Goal: Task Accomplishment & Management: Manage account settings

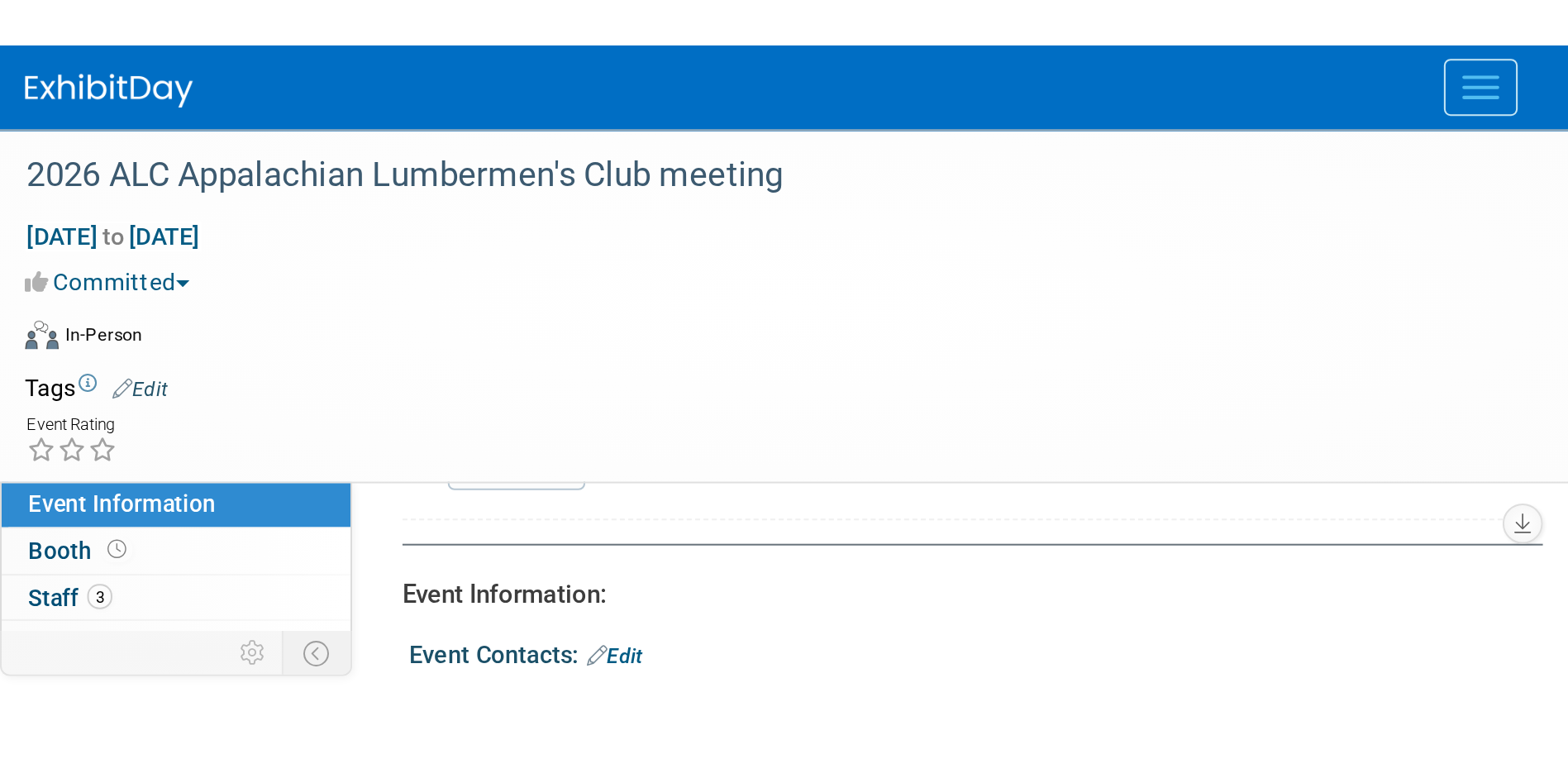
scroll to position [165, 0]
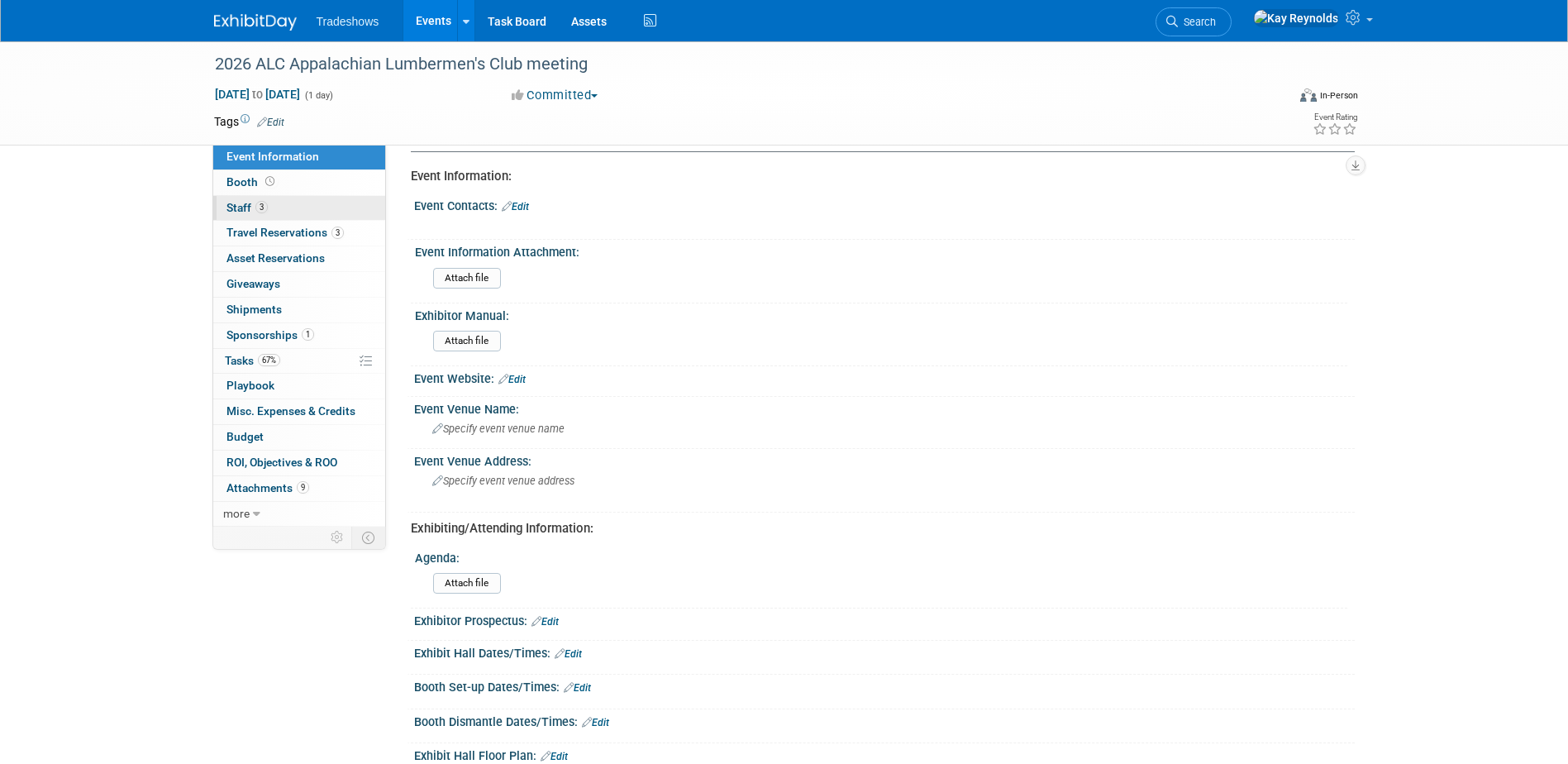
click at [268, 203] on link "3 Staff 3" at bounding box center [299, 208] width 172 height 25
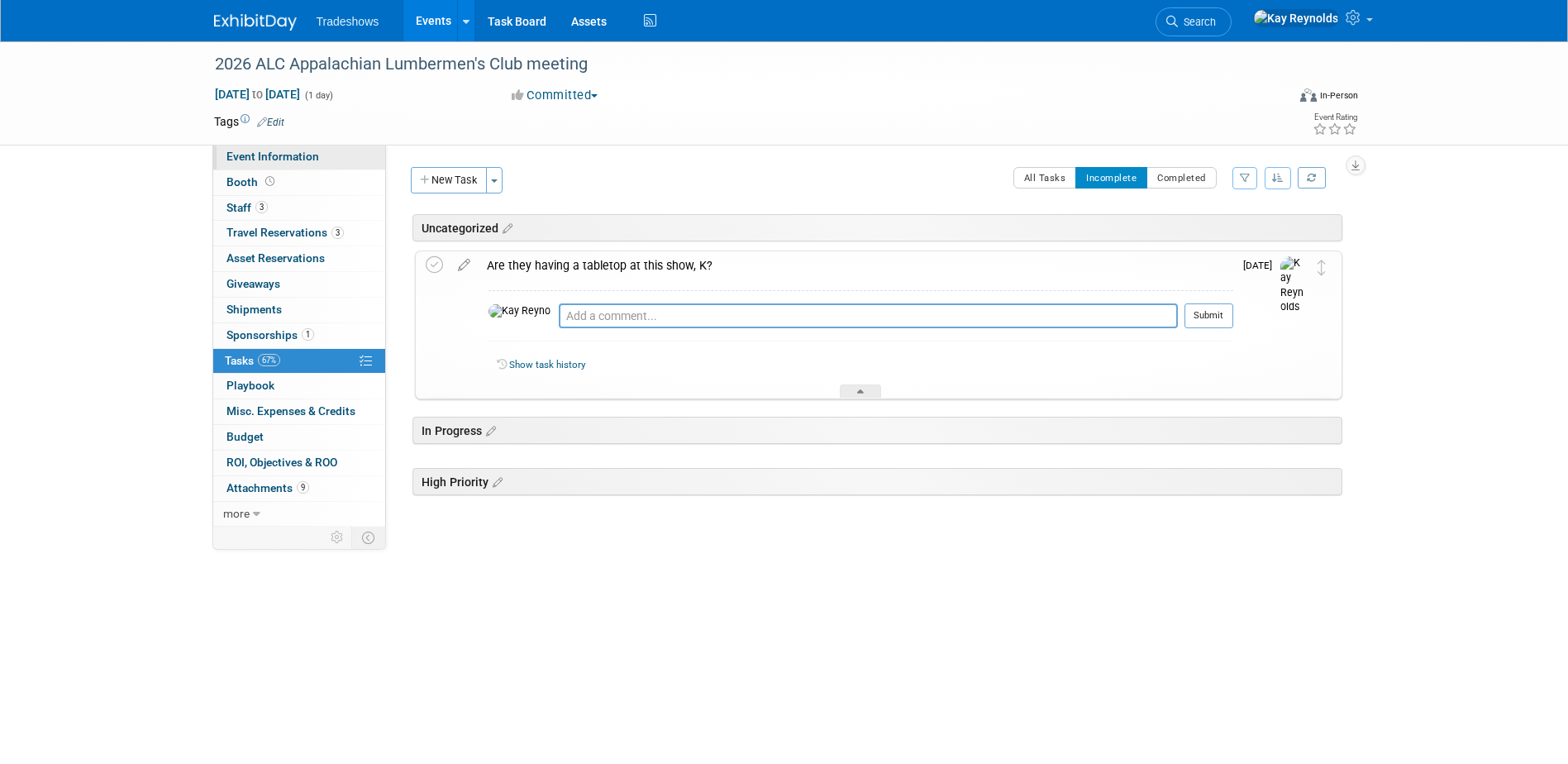
click at [319, 158] on link "Event Information" at bounding box center [299, 157] width 172 height 25
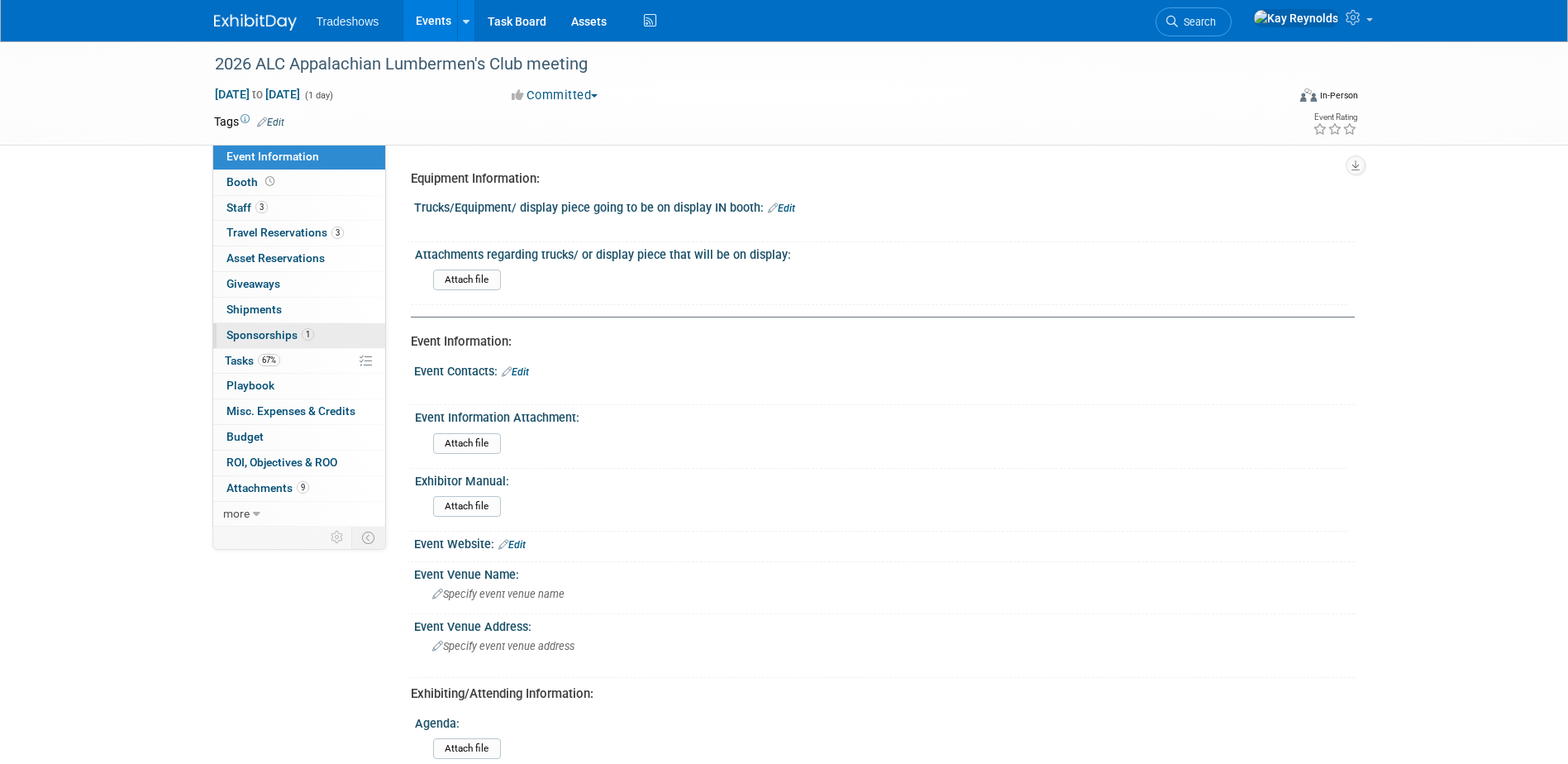
click at [334, 338] on link "1 Sponsorships 1" at bounding box center [299, 336] width 172 height 25
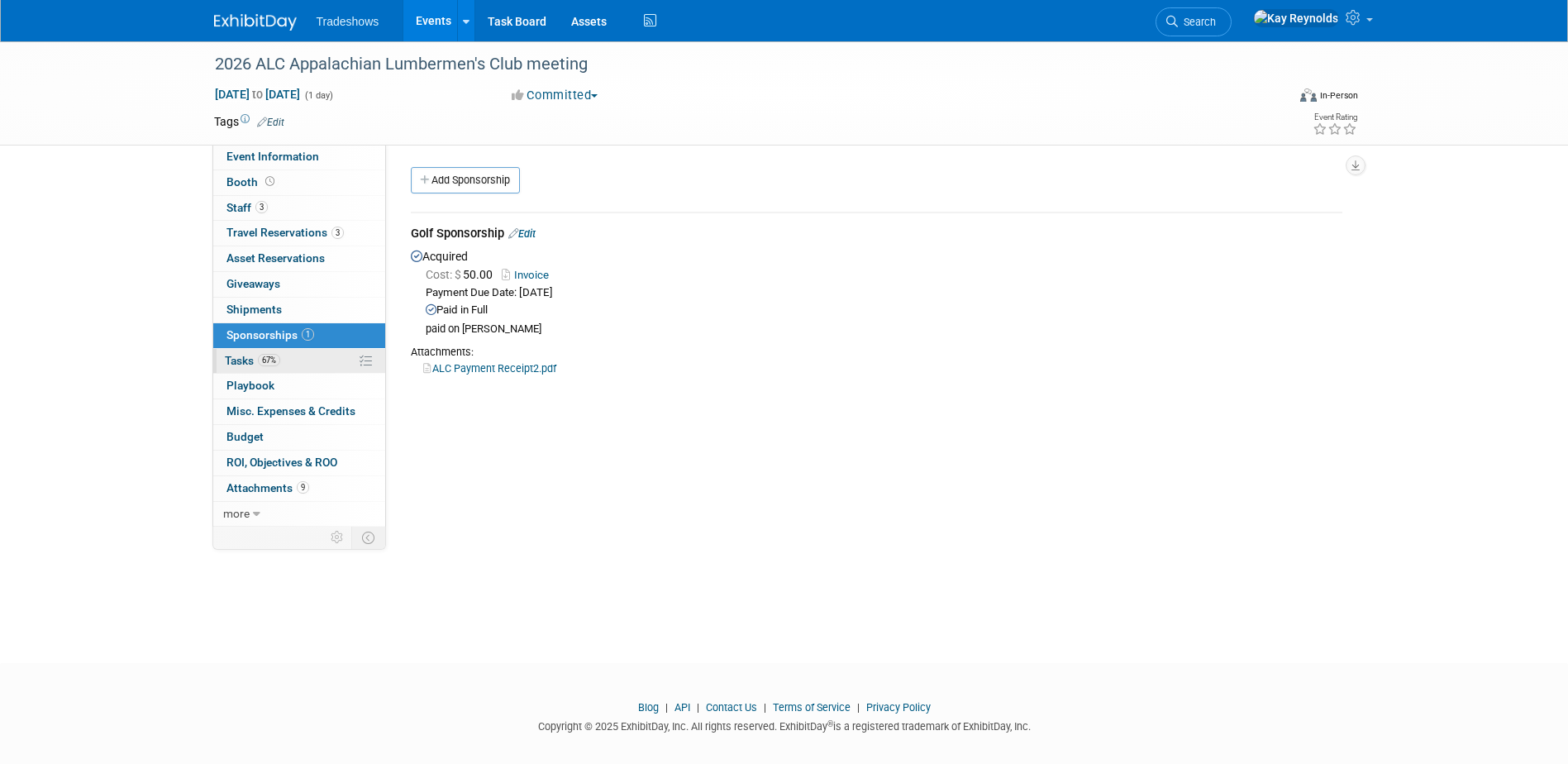
click at [270, 360] on span "67%" at bounding box center [270, 359] width 23 height 12
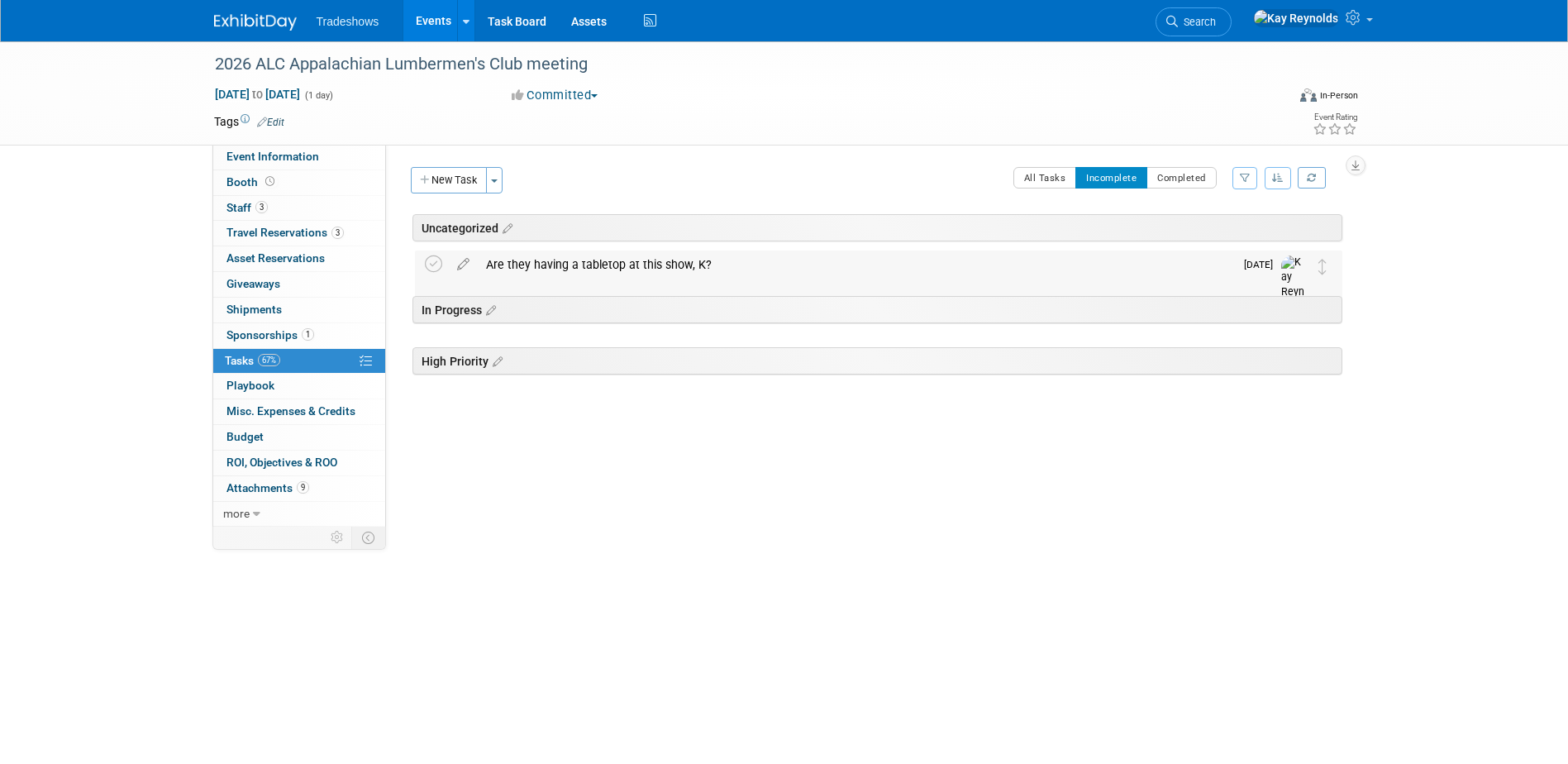
click at [571, 268] on div "Are they having a tabletop at this show, K?" at bounding box center [856, 265] width 756 height 28
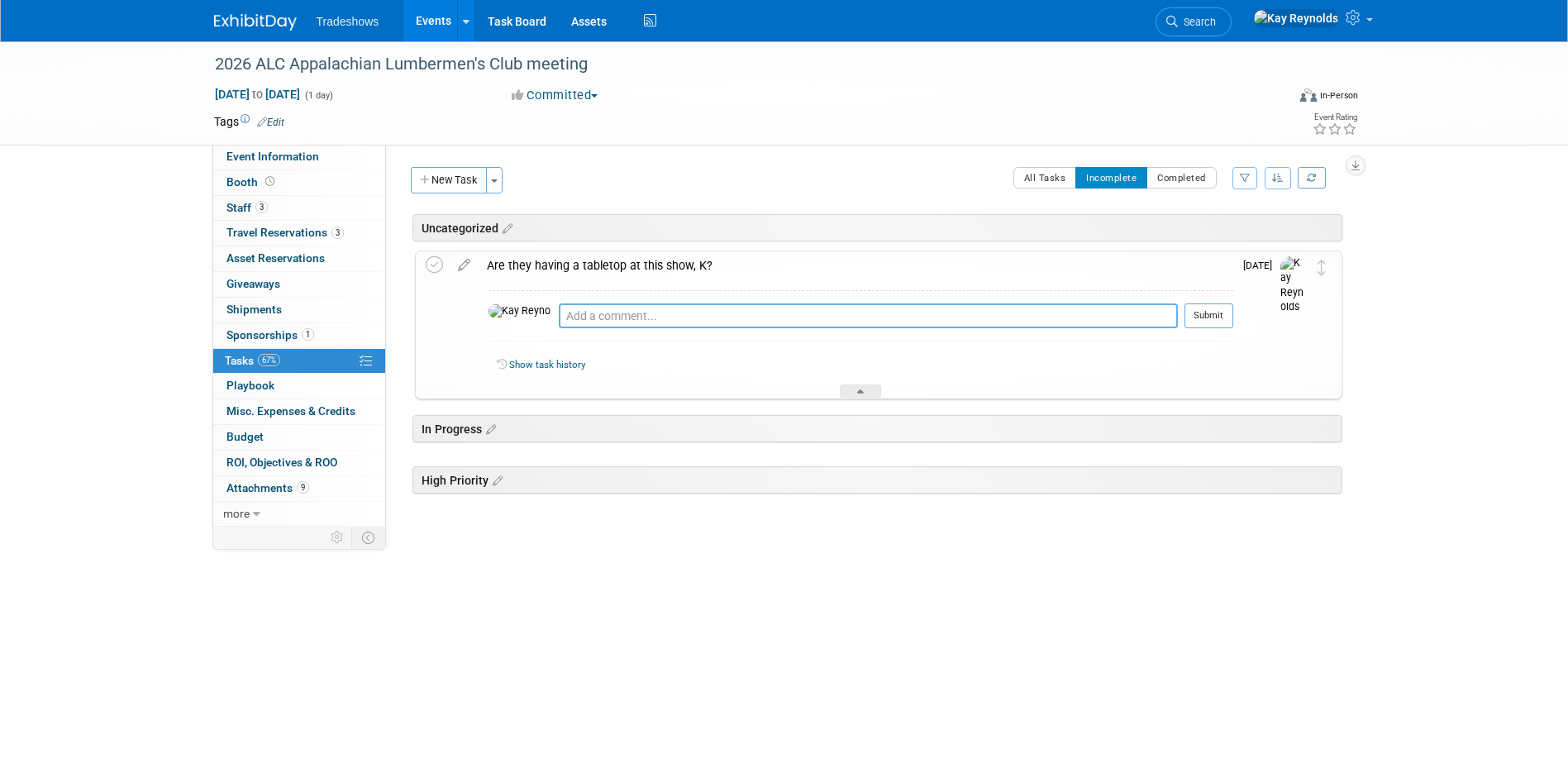
click at [559, 319] on textarea at bounding box center [868, 316] width 619 height 25
type textarea "we did not pay for a Table Sponsor, so we do not get a table. They are just pla…"
click at [1201, 318] on button "Submit" at bounding box center [1209, 316] width 49 height 25
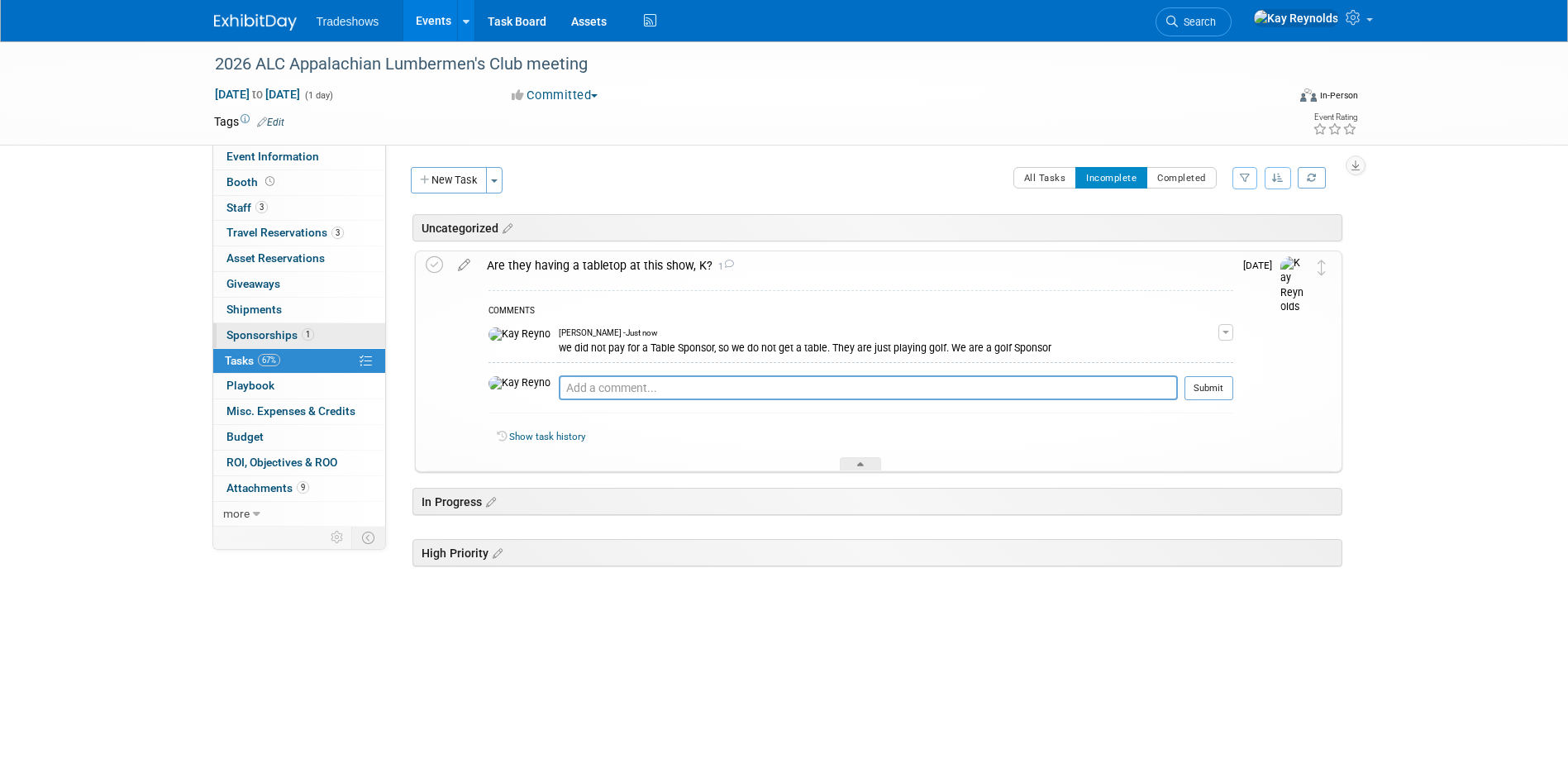
click at [316, 331] on link "1 Sponsorships 1" at bounding box center [299, 336] width 172 height 25
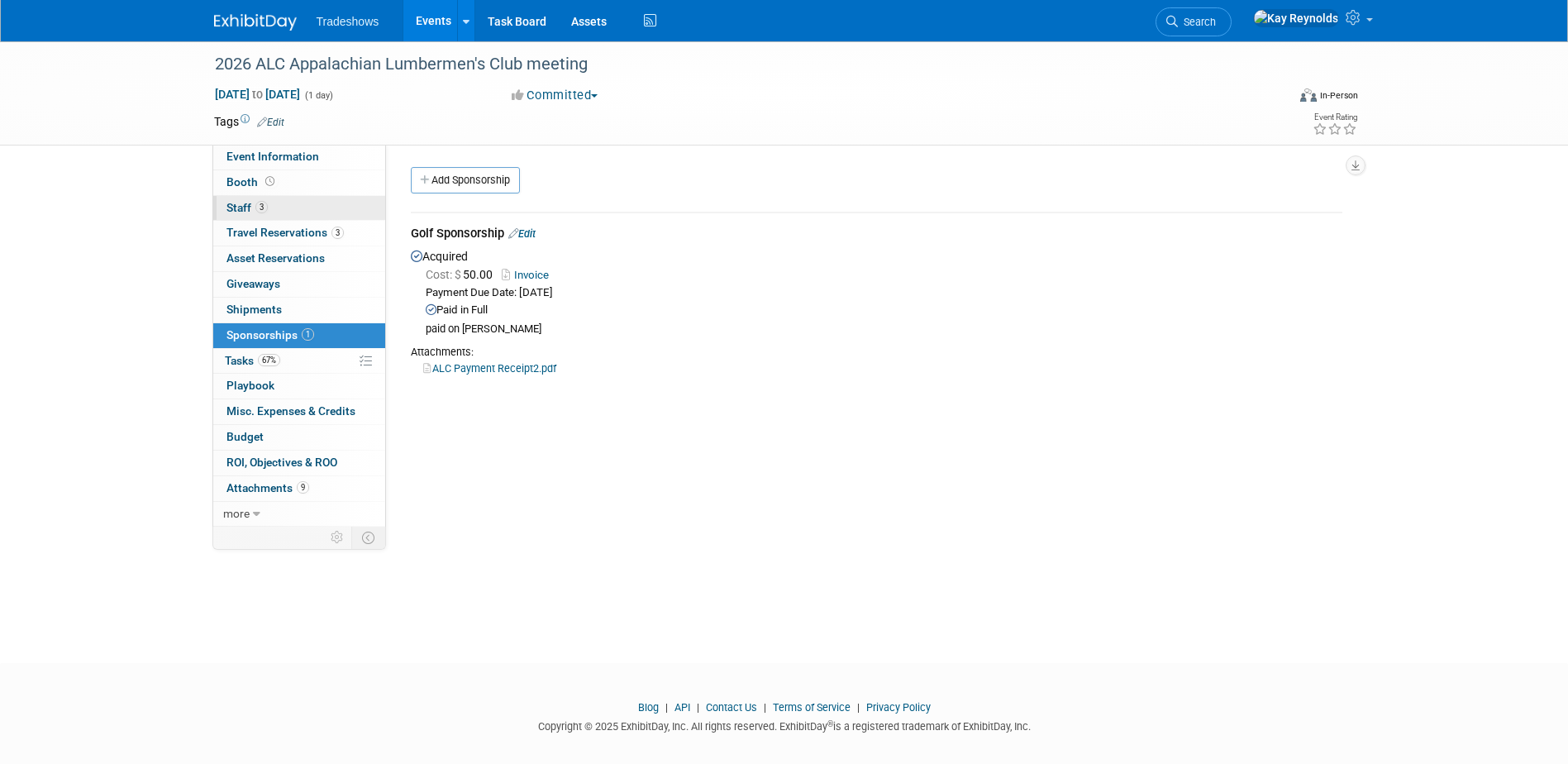
click at [292, 208] on link "3 Staff 3" at bounding box center [299, 208] width 172 height 25
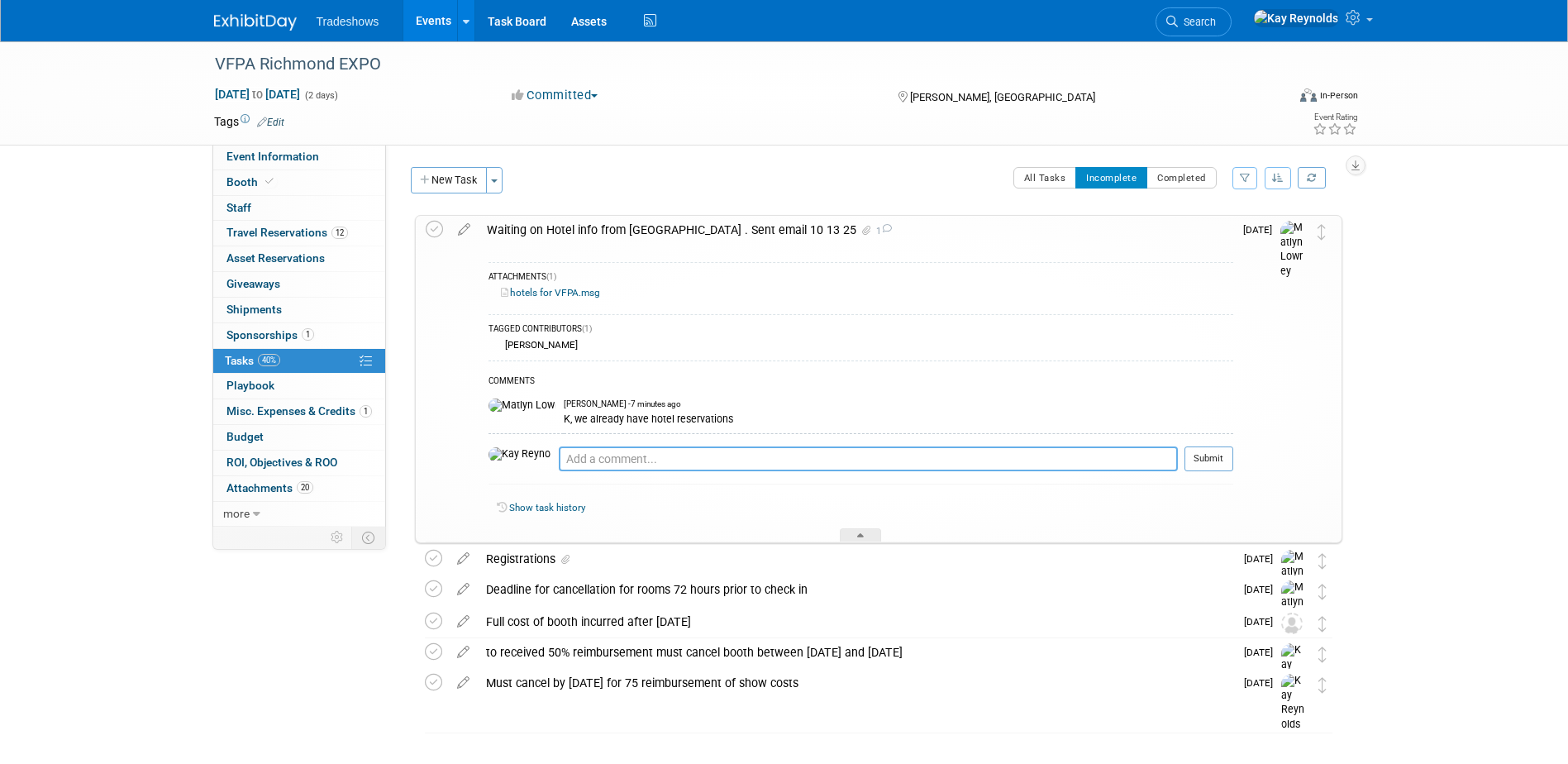
drag, startPoint x: 576, startPoint y: 459, endPoint x: 575, endPoint y: 469, distance: 10.0
click at [575, 468] on textarea at bounding box center [868, 458] width 619 height 25
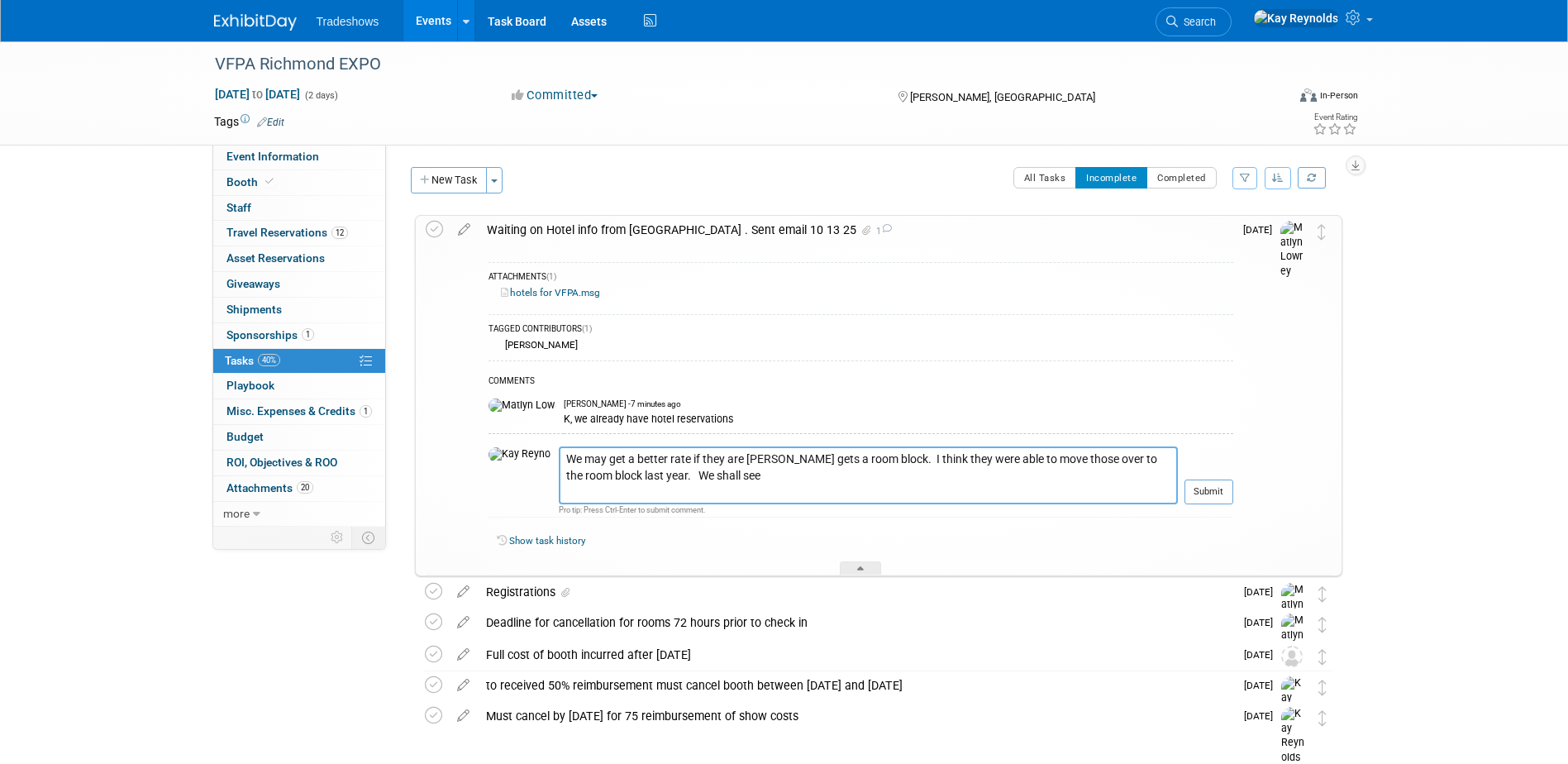
type textarea "We may get a better rate if they are Lesley gets a room block. I think they wer…"
click at [1174, 516] on div "Pro tip: Press Ctrl-Enter to submit comment." at bounding box center [868, 510] width 619 height 12
click at [1203, 486] on button "Submit" at bounding box center [1209, 491] width 49 height 25
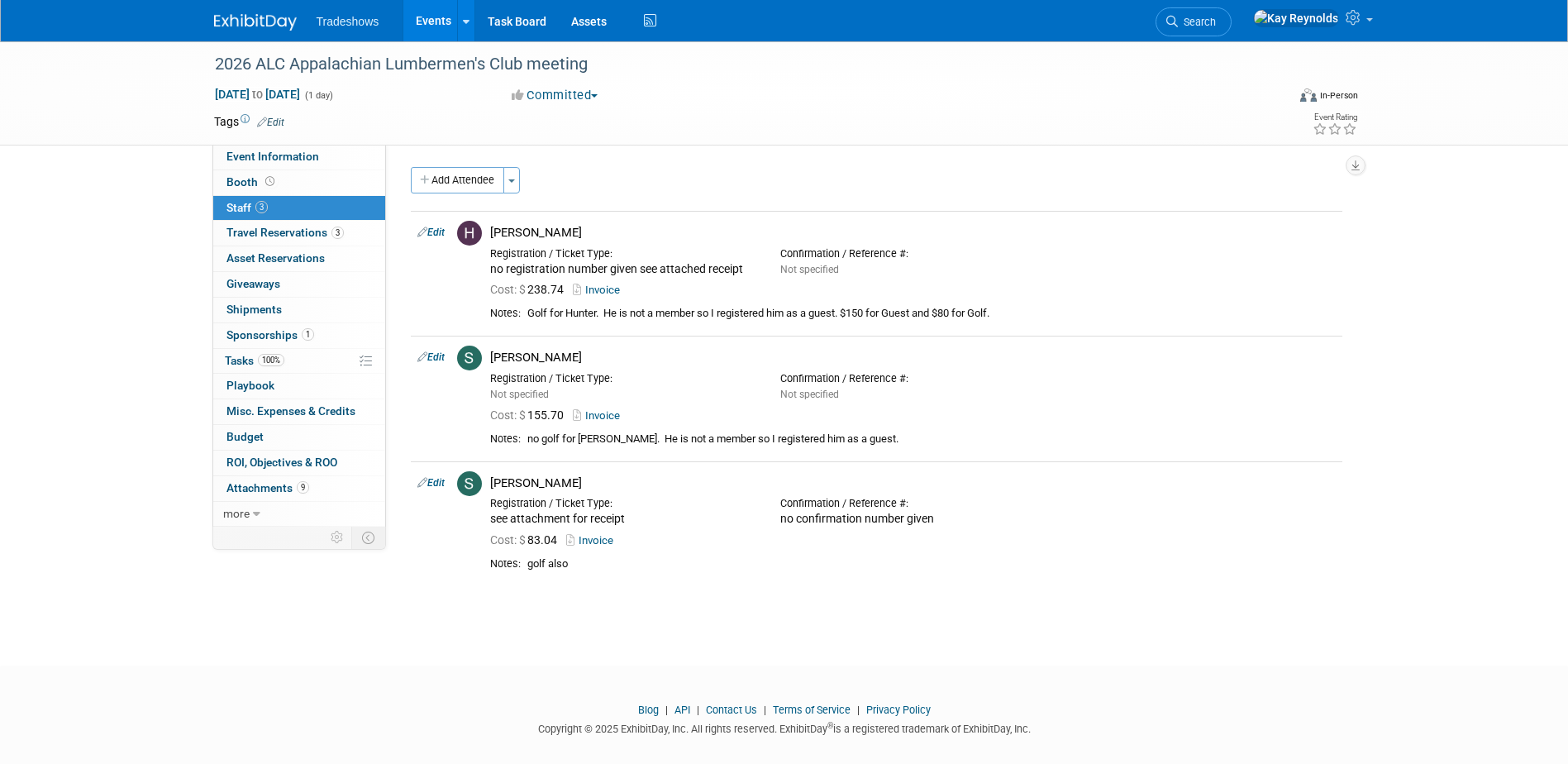
click at [440, 24] on link "Events" at bounding box center [434, 21] width 60 height 42
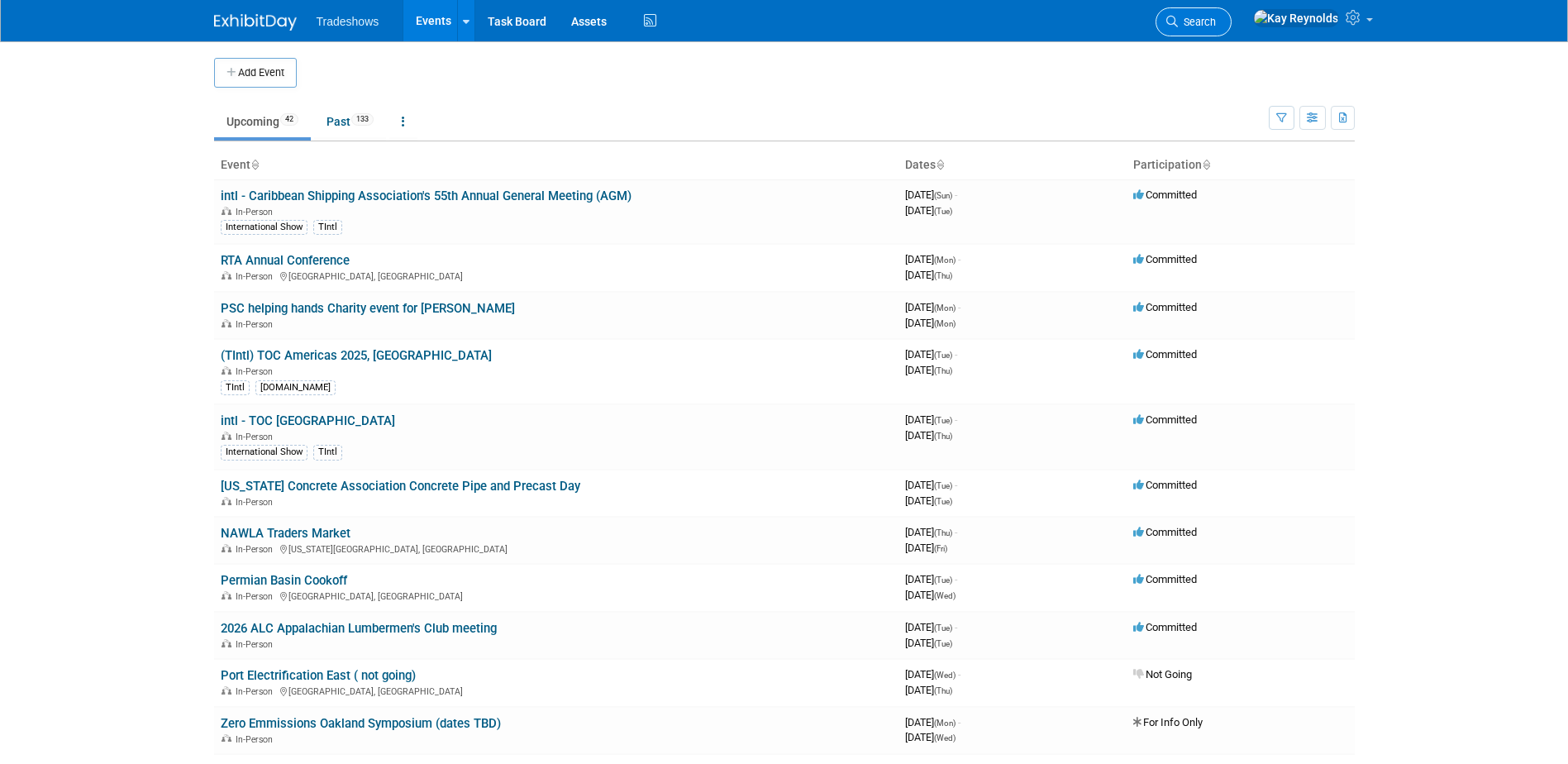
click at [1178, 17] on icon at bounding box center [1172, 22] width 11 height 11
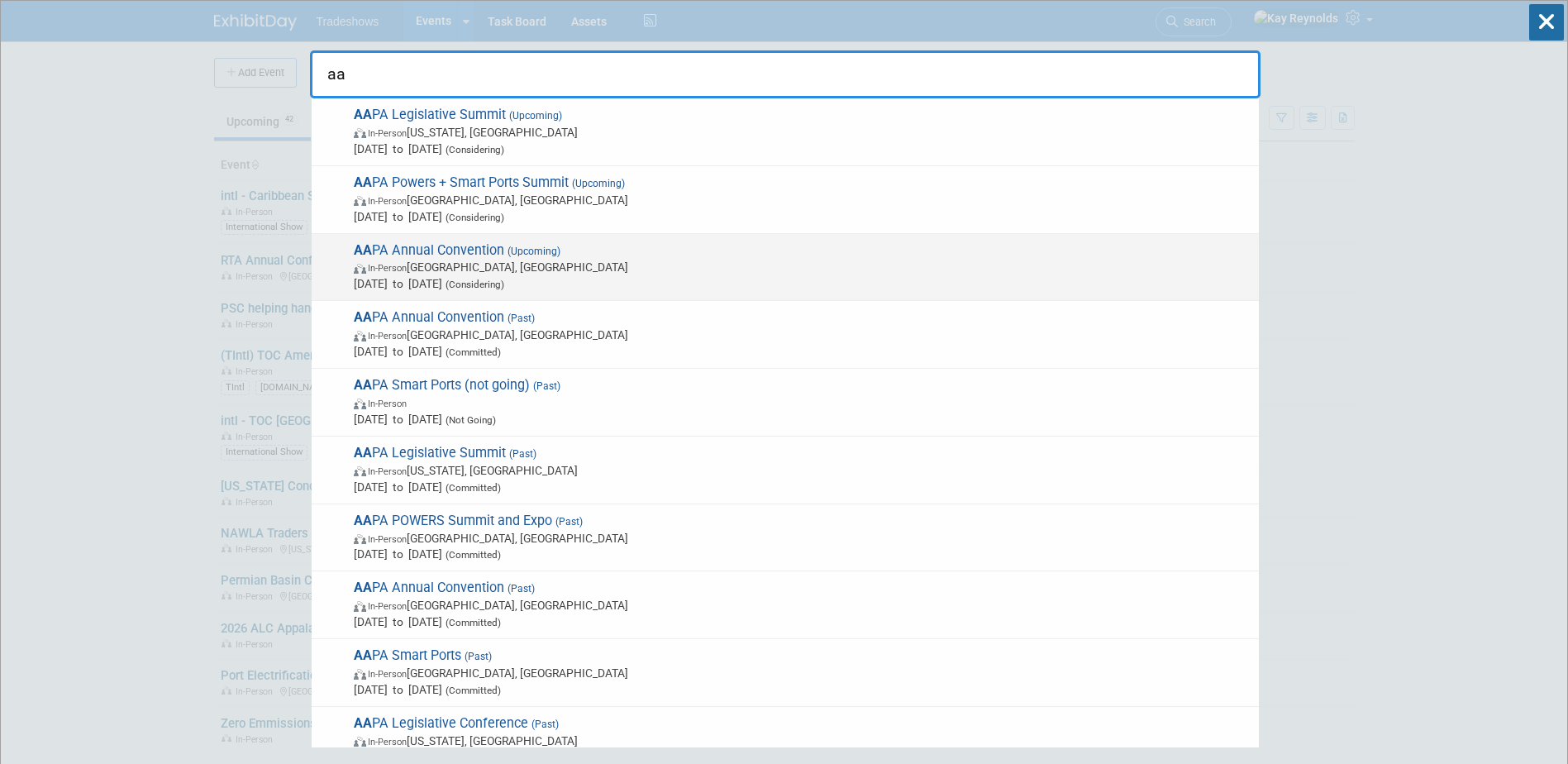
type input "aa"
click at [452, 265] on span "In-Person New Orleans, LA" at bounding box center [801, 267] width 897 height 17
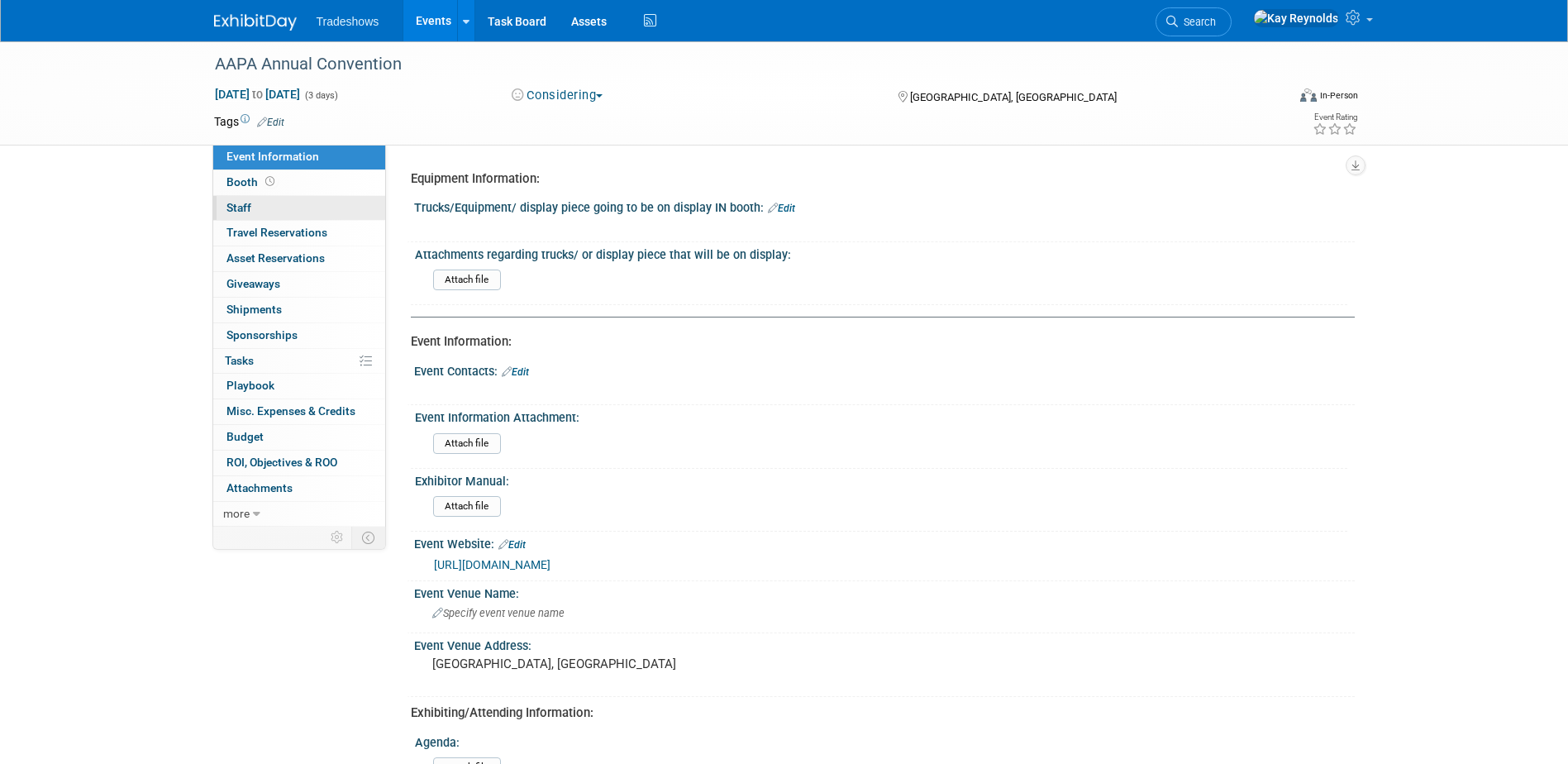
click at [273, 202] on link "0 Staff 0" at bounding box center [299, 208] width 172 height 25
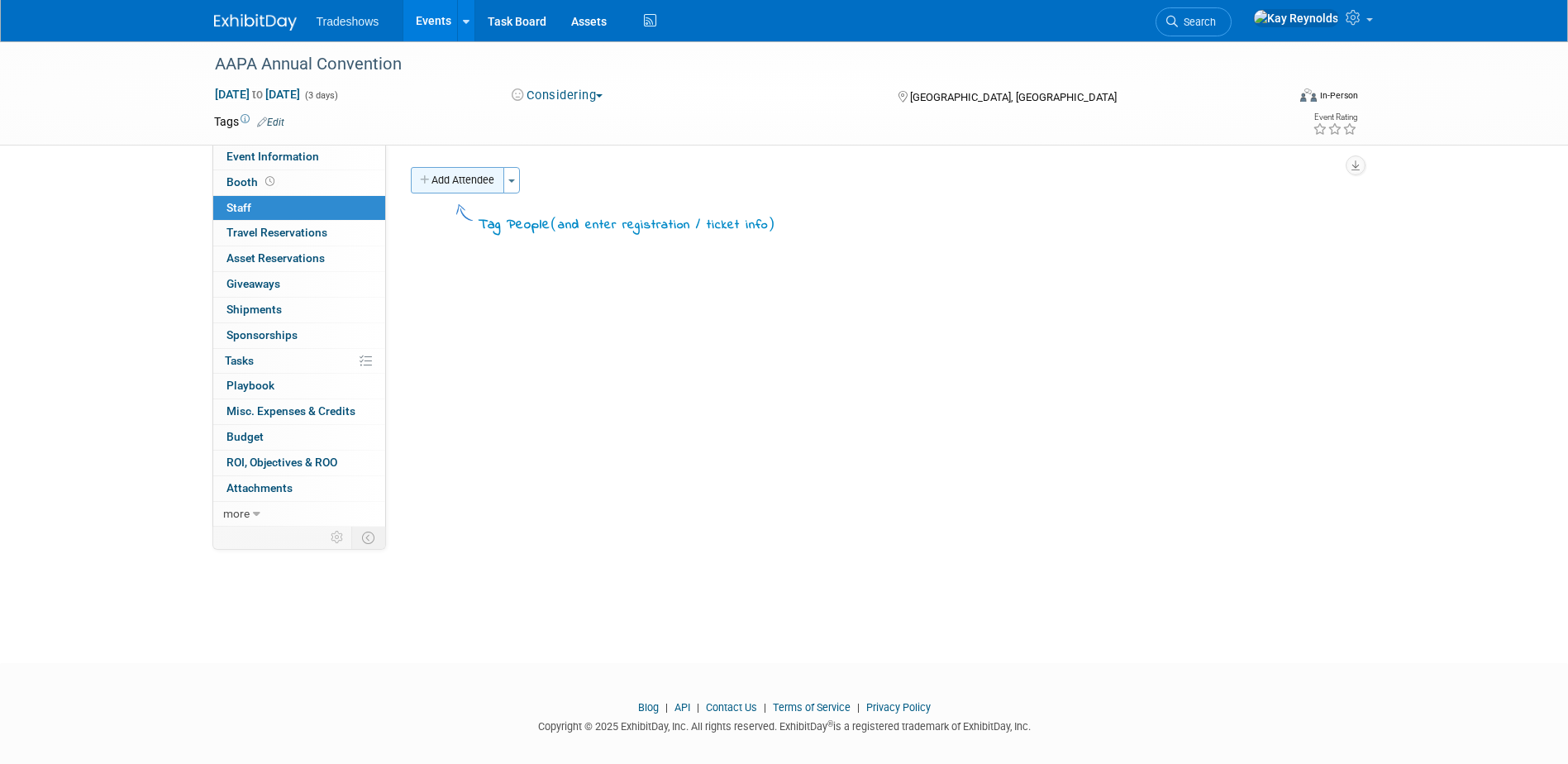
click at [476, 184] on button "Add Attendee" at bounding box center [457, 180] width 93 height 26
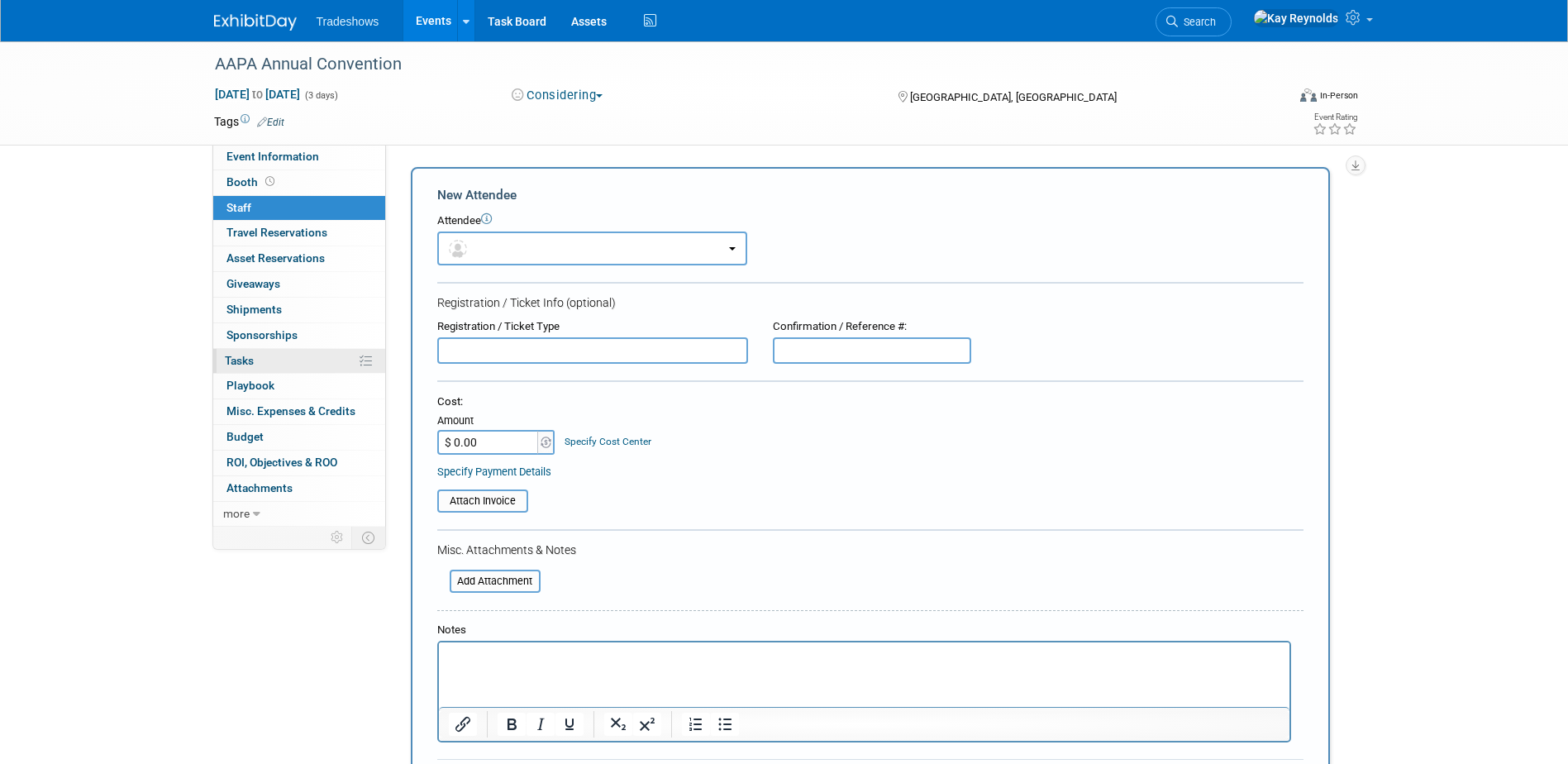
click at [270, 364] on link "0% Tasks 0%" at bounding box center [299, 361] width 172 height 25
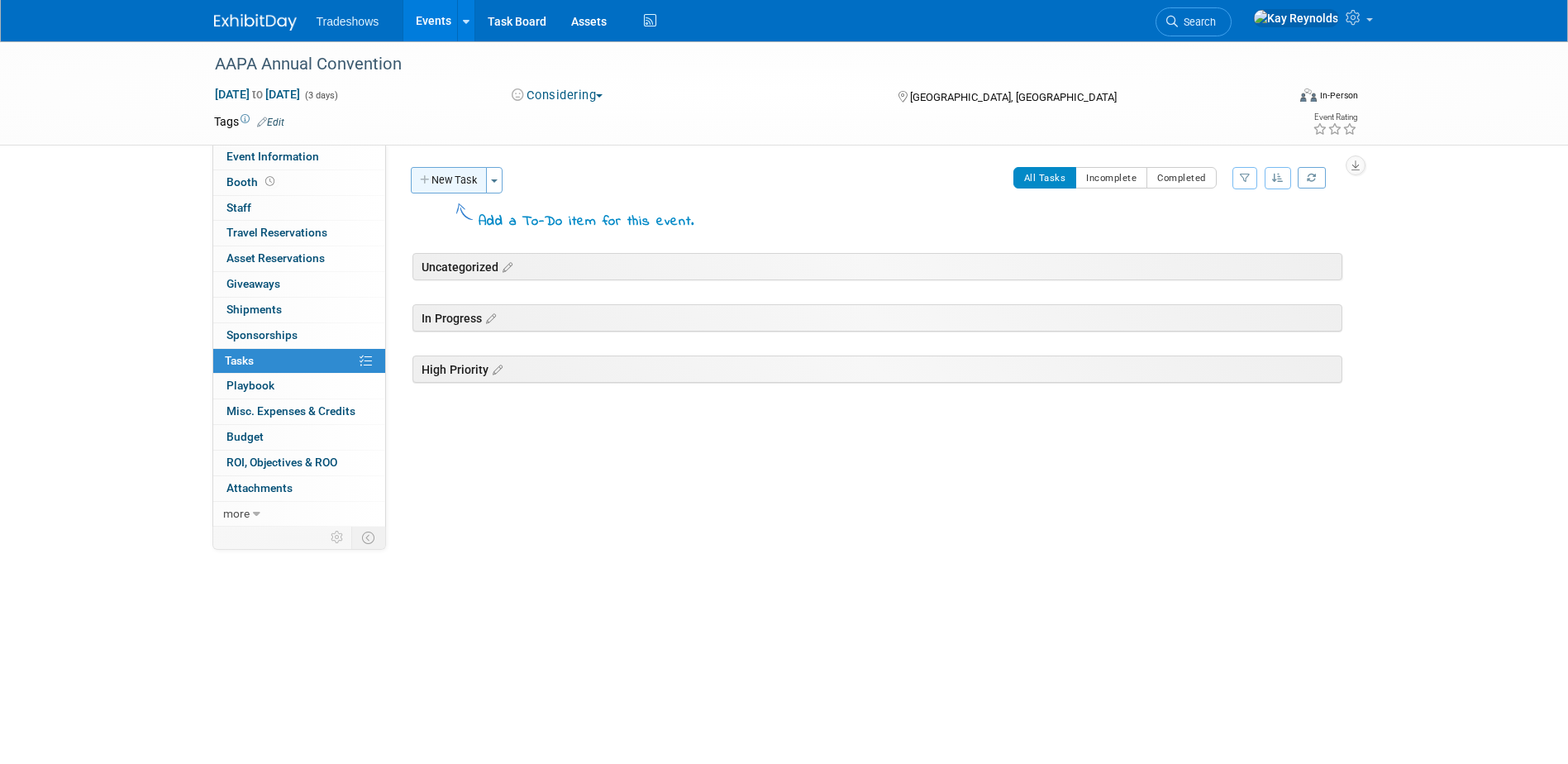
click at [435, 171] on button "New Task" at bounding box center [449, 180] width 76 height 26
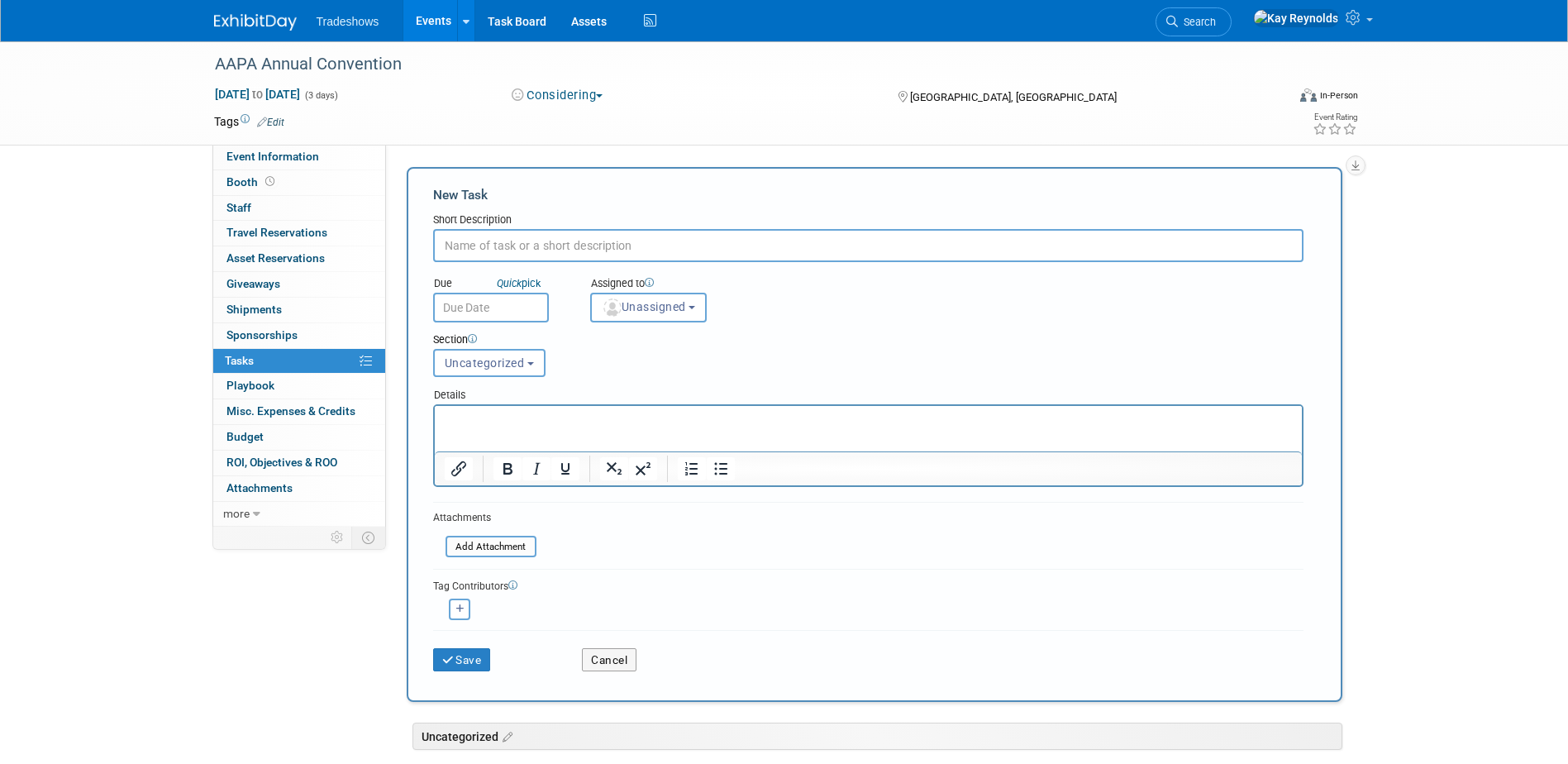
click at [520, 241] on input "text" at bounding box center [867, 245] width 870 height 33
click at [560, 244] on input "register Hal Spencer" at bounding box center [867, 245] width 870 height 33
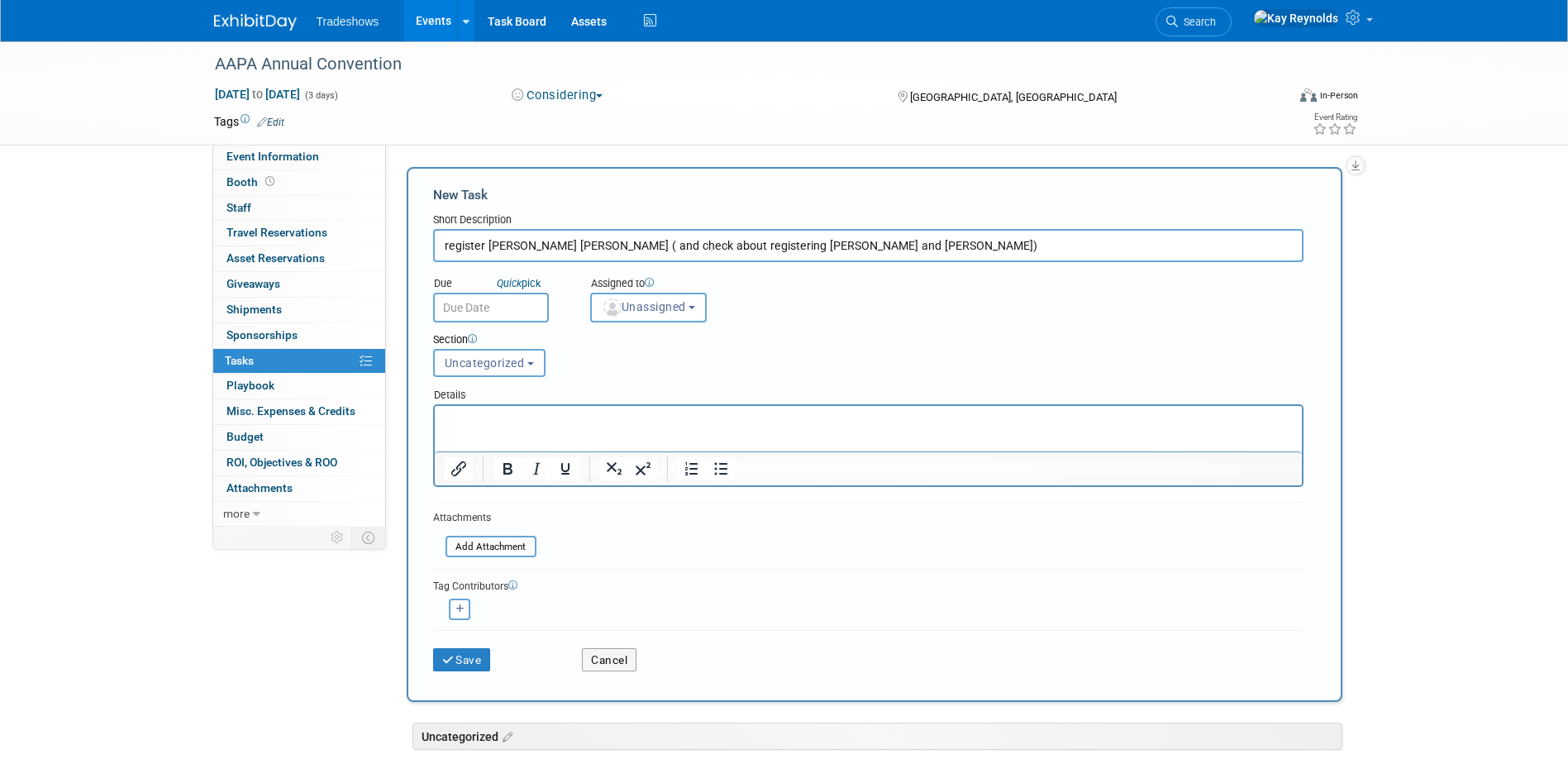
type input "register Hal Spencer Barry ( and check about registering Ben and Robert)"
click at [462, 304] on input "text" at bounding box center [490, 307] width 116 height 30
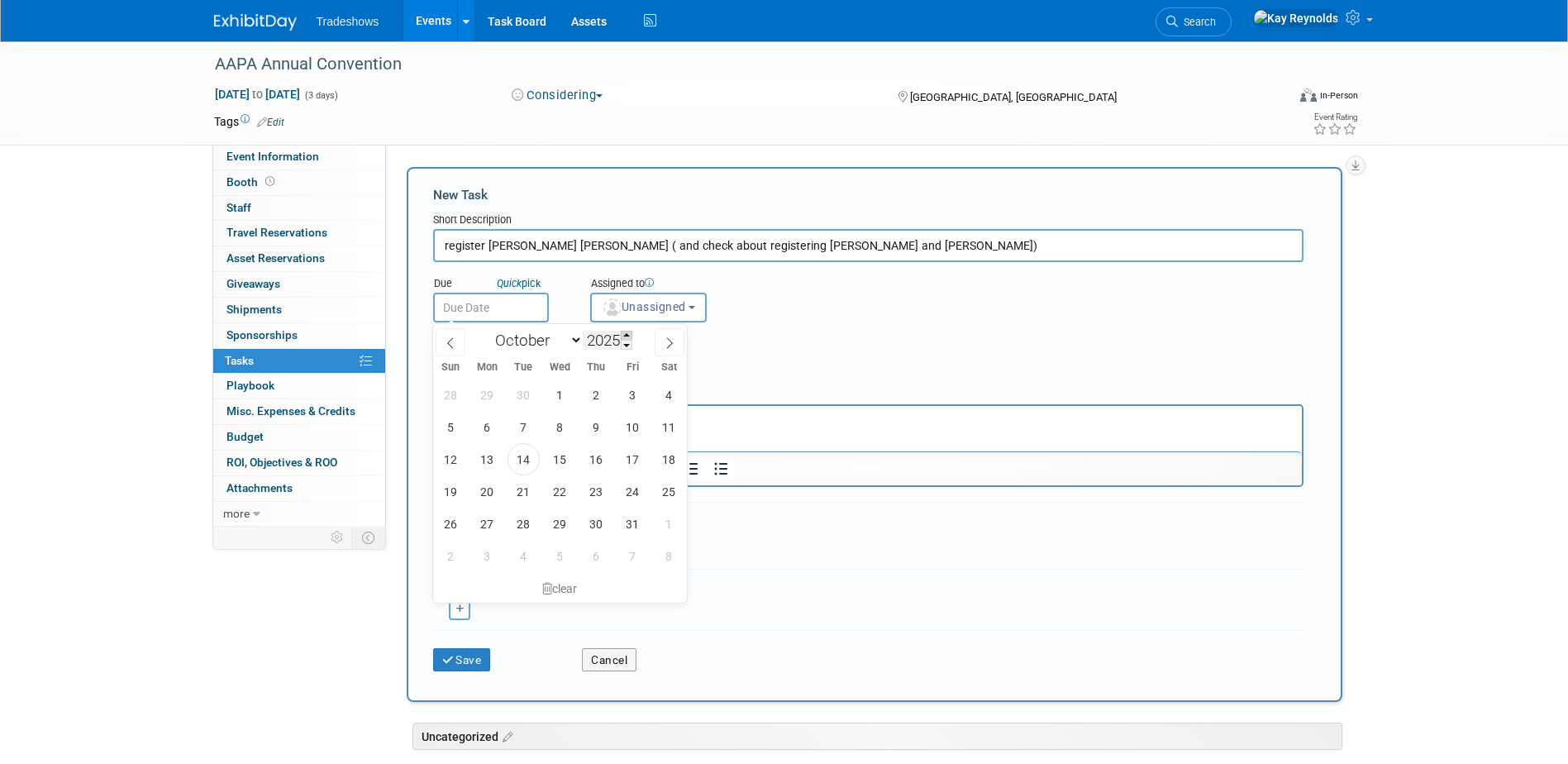
click at [628, 337] on span at bounding box center [626, 336] width 11 height 10
type input "2026"
click at [533, 340] on select "January February March April May June July August September October November De…" at bounding box center [535, 340] width 95 height 21
select select "3"
click at [487, 330] on select "January February March April May June July August September October November De…" at bounding box center [535, 340] width 95 height 21
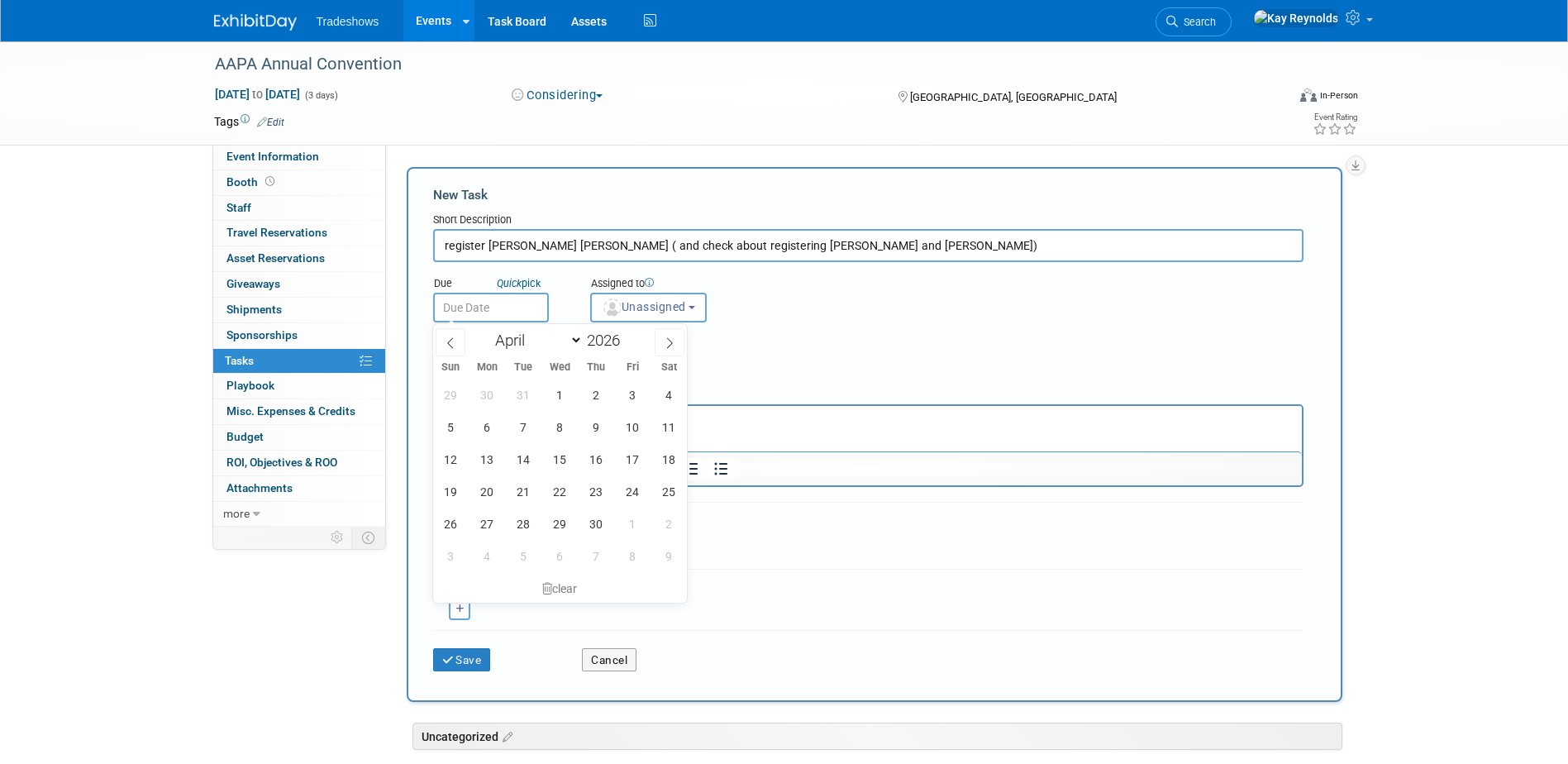
click at [490, 316] on input "text" at bounding box center [490, 307] width 116 height 30
click at [560, 397] on span "1" at bounding box center [560, 395] width 32 height 32
type input "[DATE]"
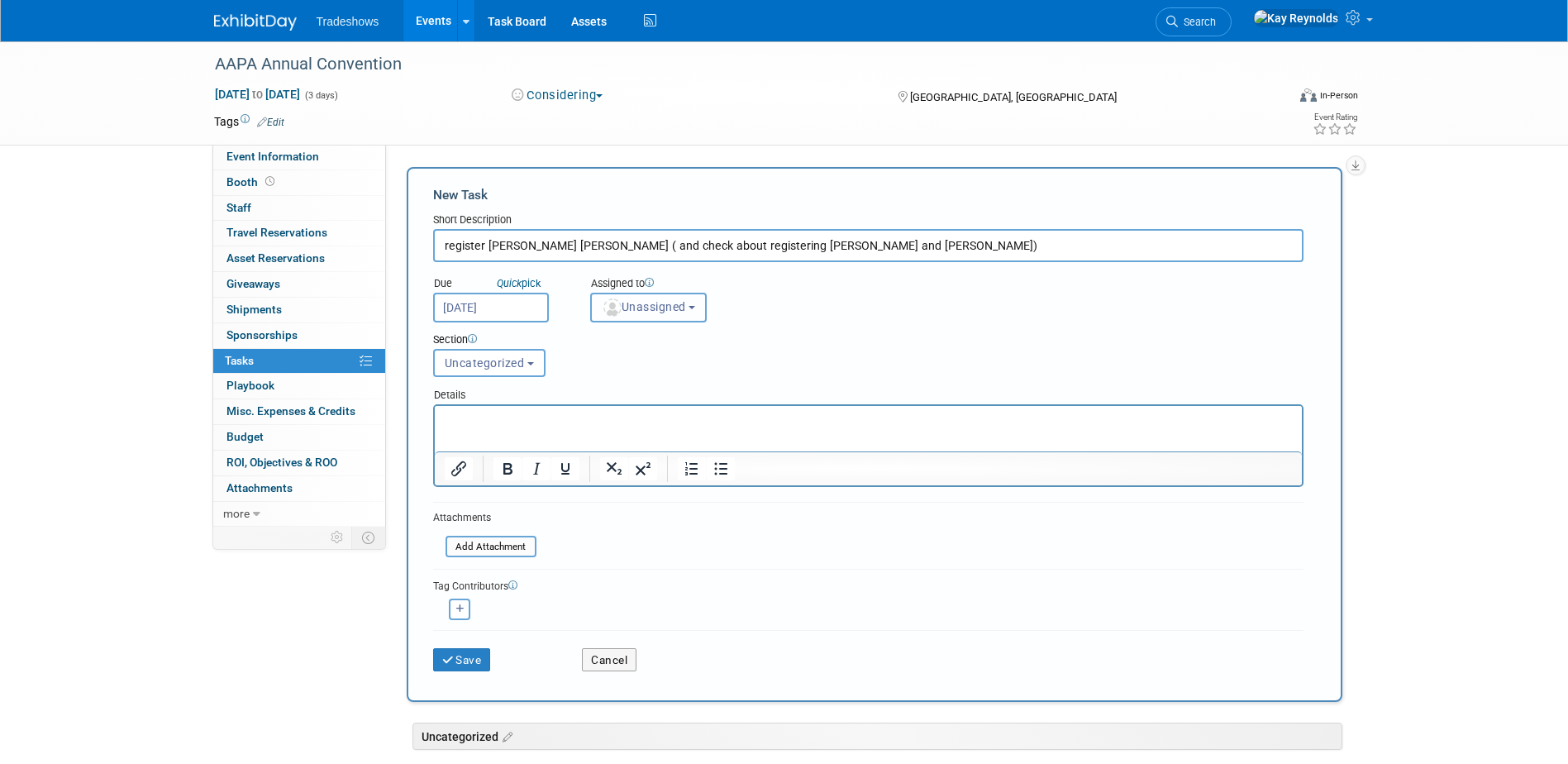
click at [629, 306] on span "Unassigned" at bounding box center [643, 307] width 84 height 13
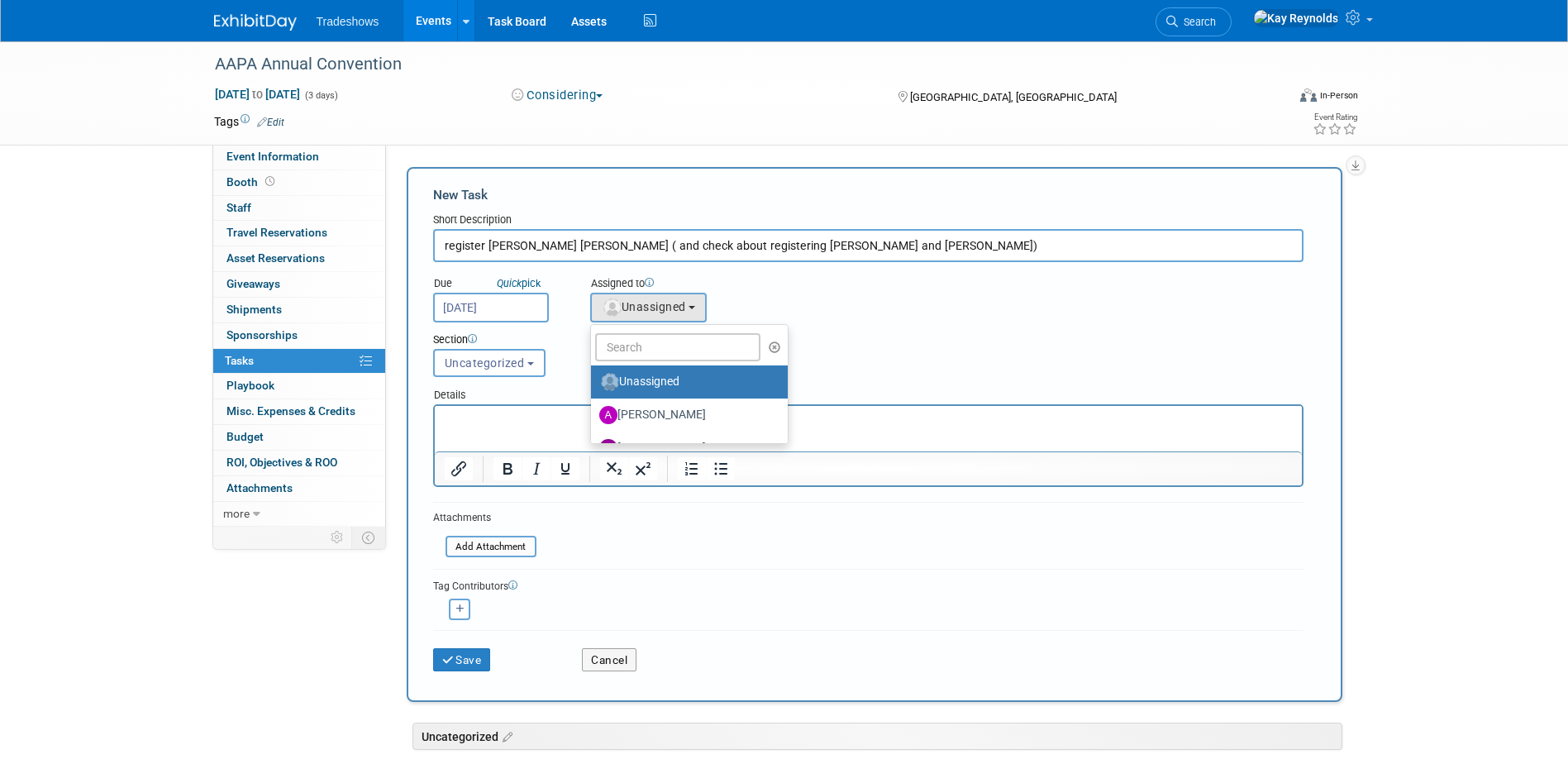
click at [839, 249] on input "register Hal Spencer Barry ( and check about registering Ben and Robert)" at bounding box center [867, 245] width 870 height 33
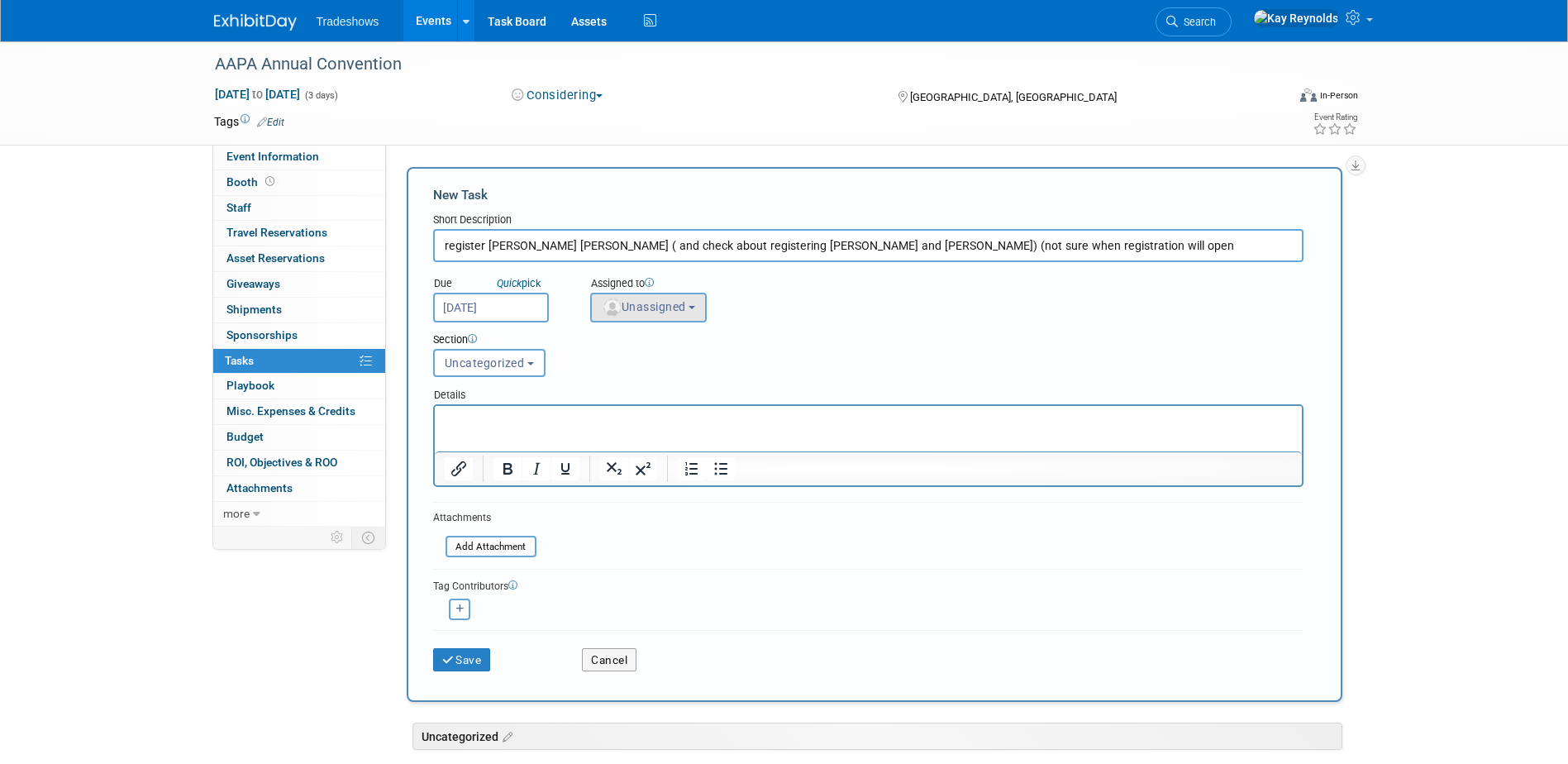
type input "register [PERSON_NAME] [PERSON_NAME] ( and check about registering [PERSON_NAME…"
click at [603, 310] on img "button" at bounding box center [612, 307] width 18 height 18
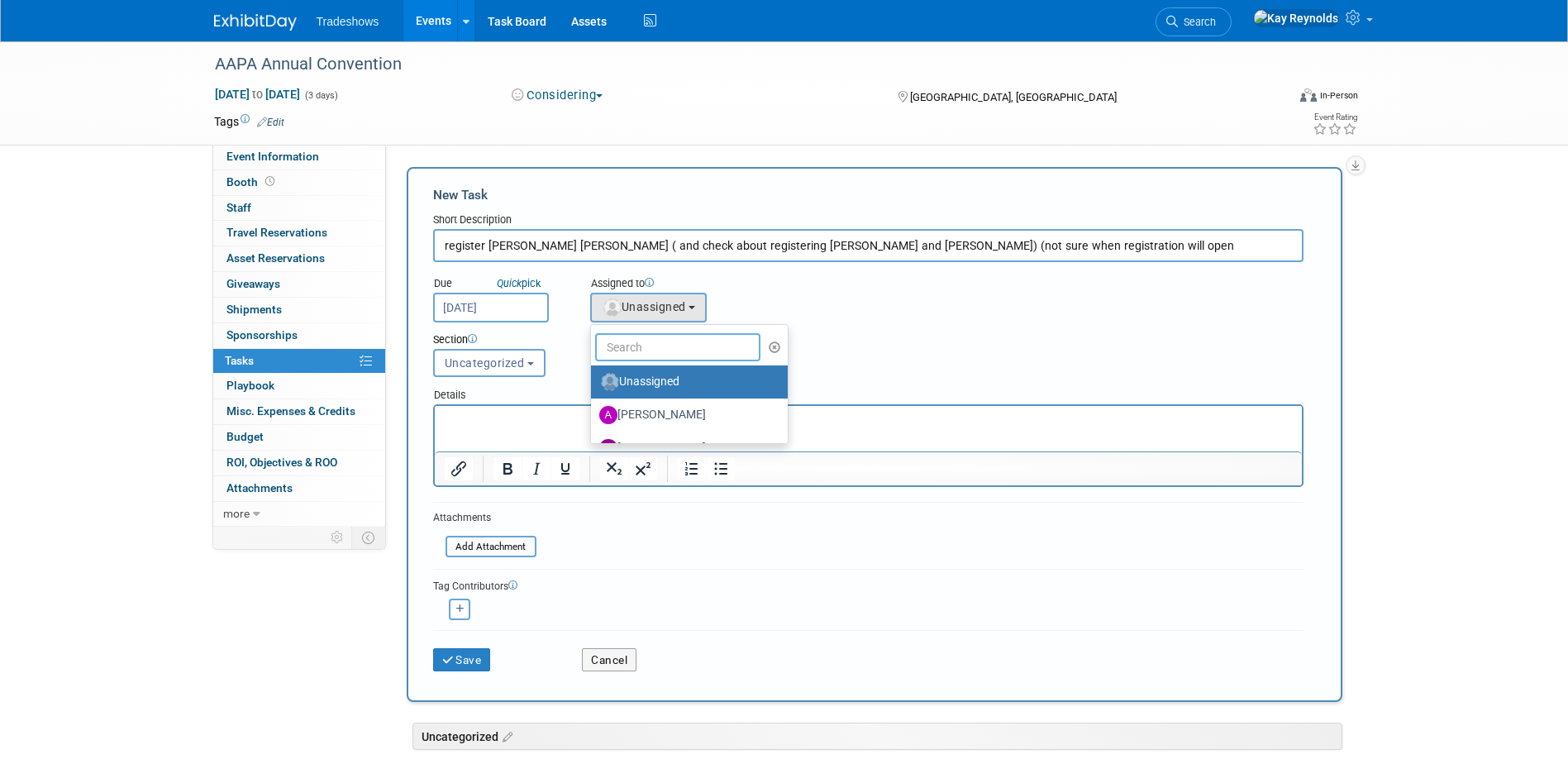
click at [635, 345] on input "text" at bounding box center [677, 347] width 165 height 28
type input "Mat"
click at [636, 381] on label "[PERSON_NAME]" at bounding box center [685, 382] width 173 height 26
click at [593, 381] on input "[PERSON_NAME]" at bounding box center [587, 379] width 10 height 10
select select "53a61db3-ae1f-4f8e-85ed-74f10af30436"
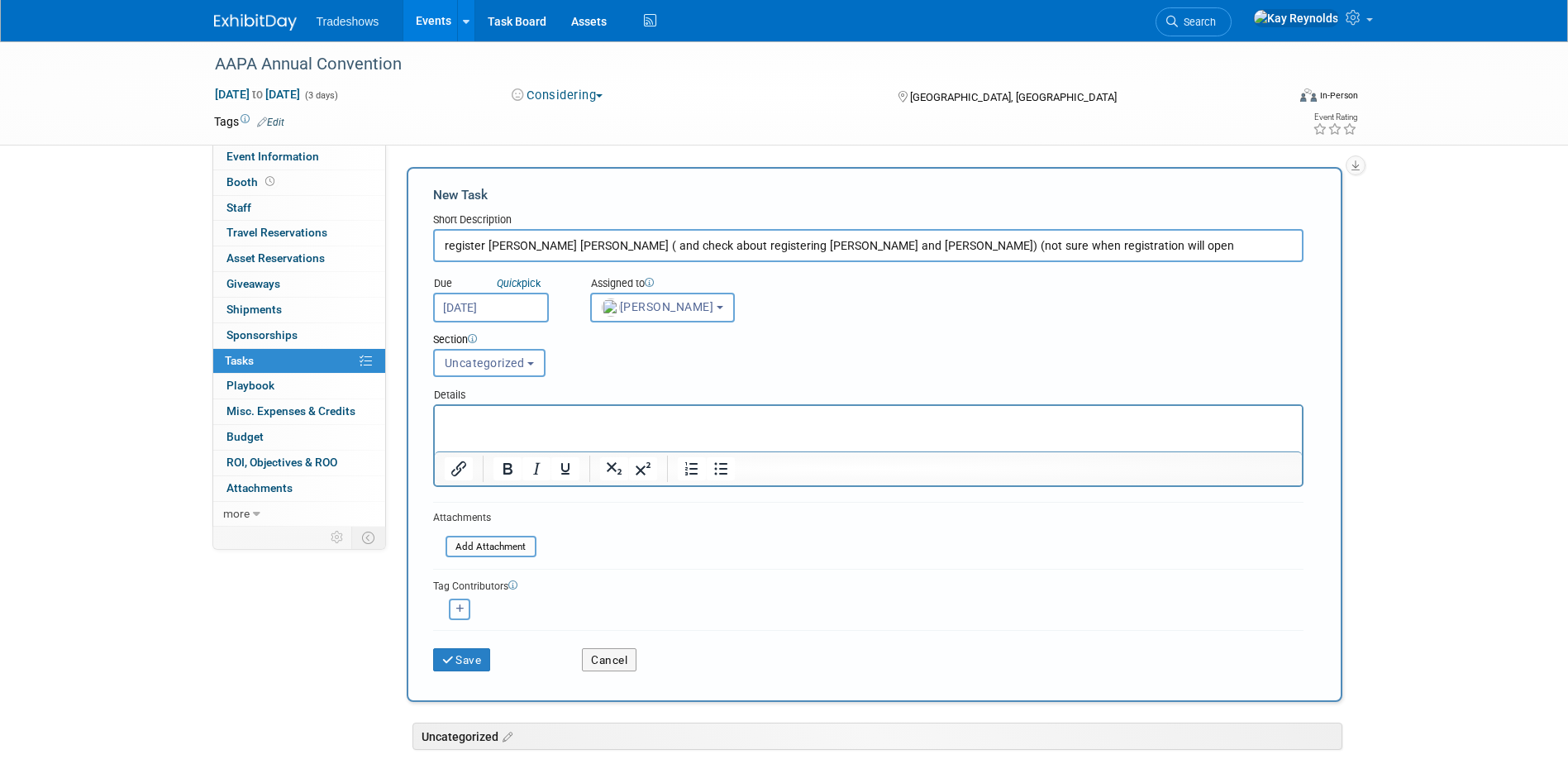
click at [459, 608] on icon "button" at bounding box center [460, 609] width 8 height 9
select select
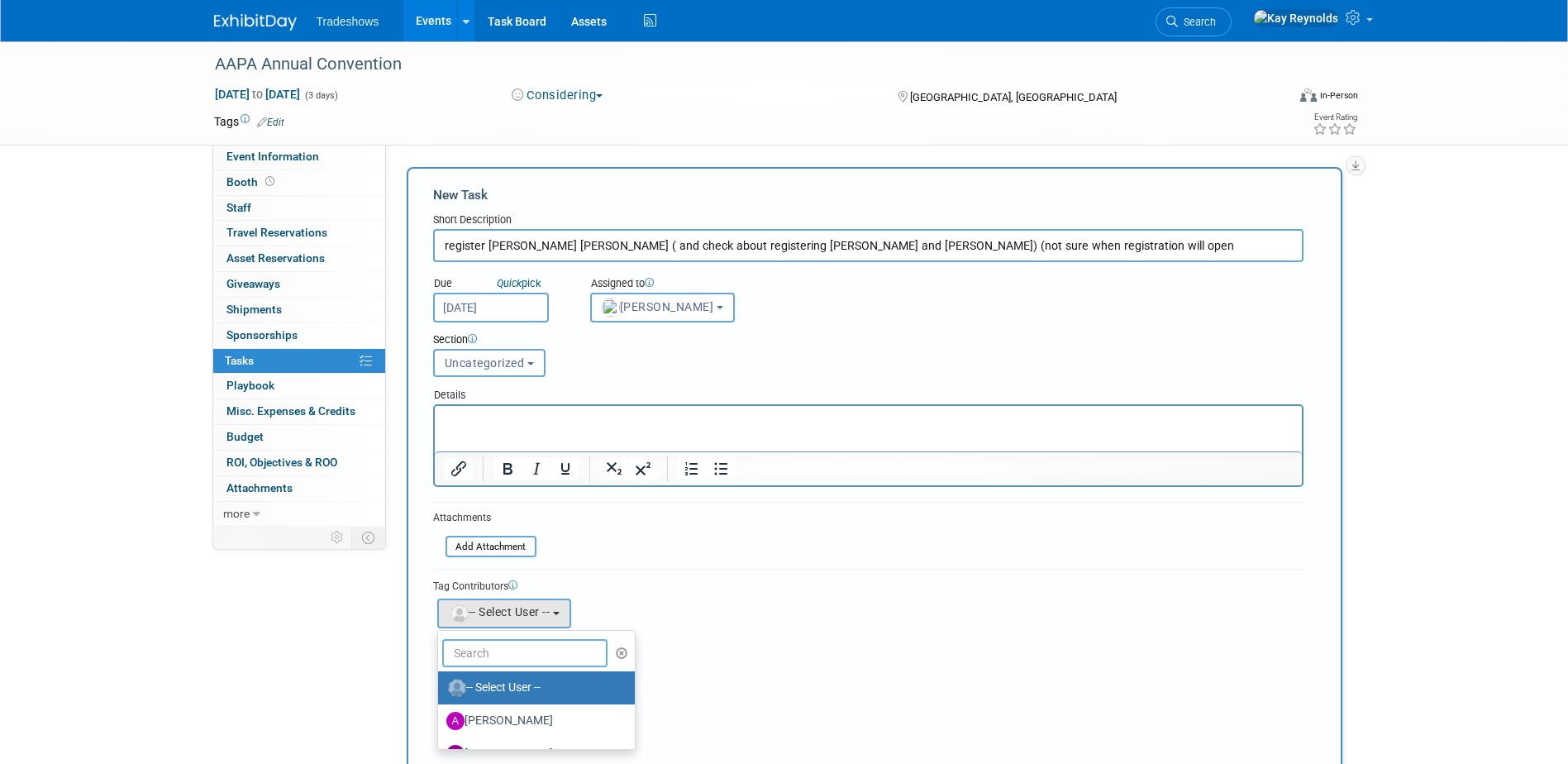
click at [489, 652] on input "text" at bounding box center [524, 654] width 165 height 28
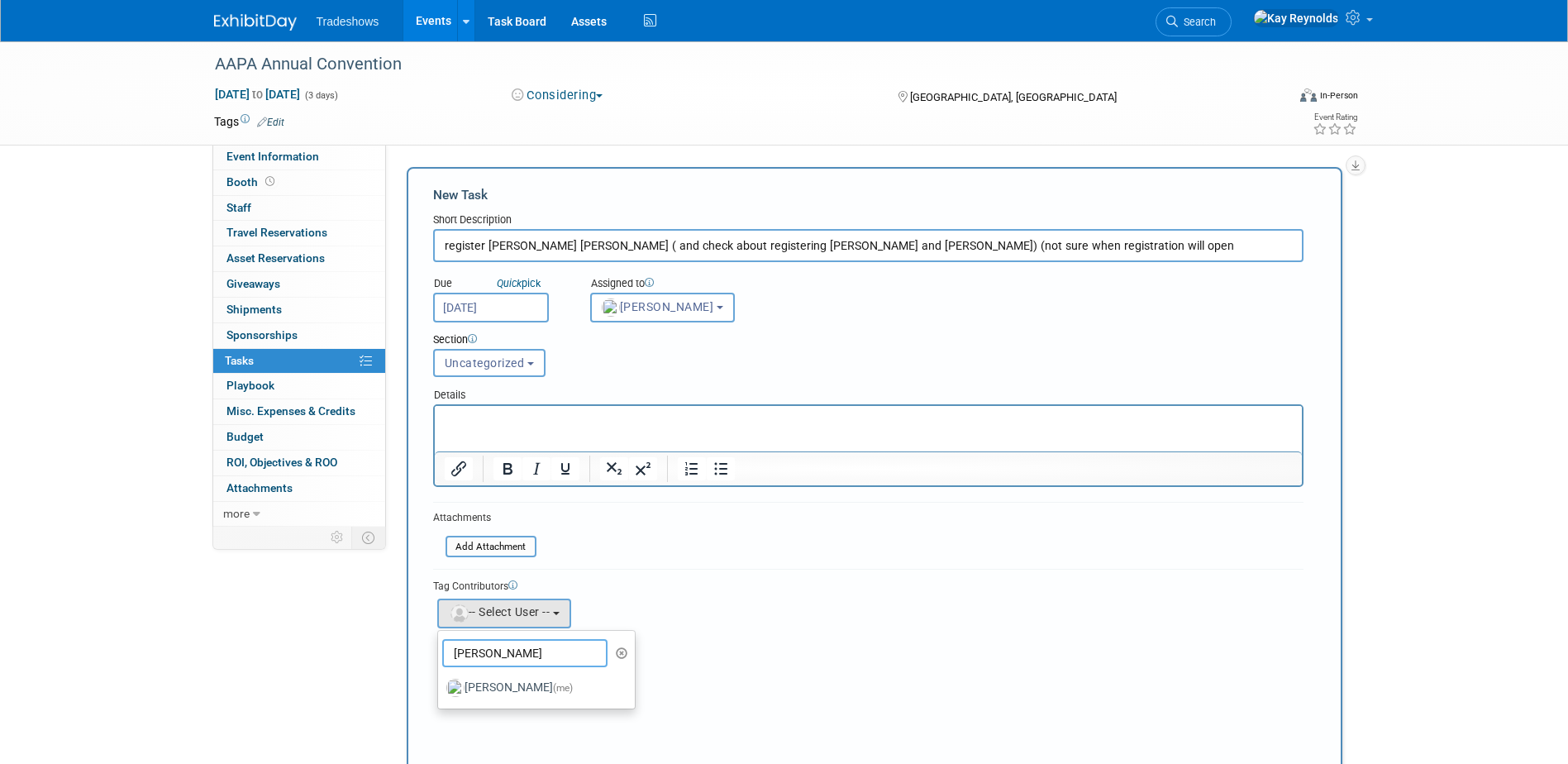
type input "[PERSON_NAME]"
click at [616, 559] on form "New Task Short Description register Hal Spencer Barry ( and check about registe…" at bounding box center [874, 509] width 883 height 648
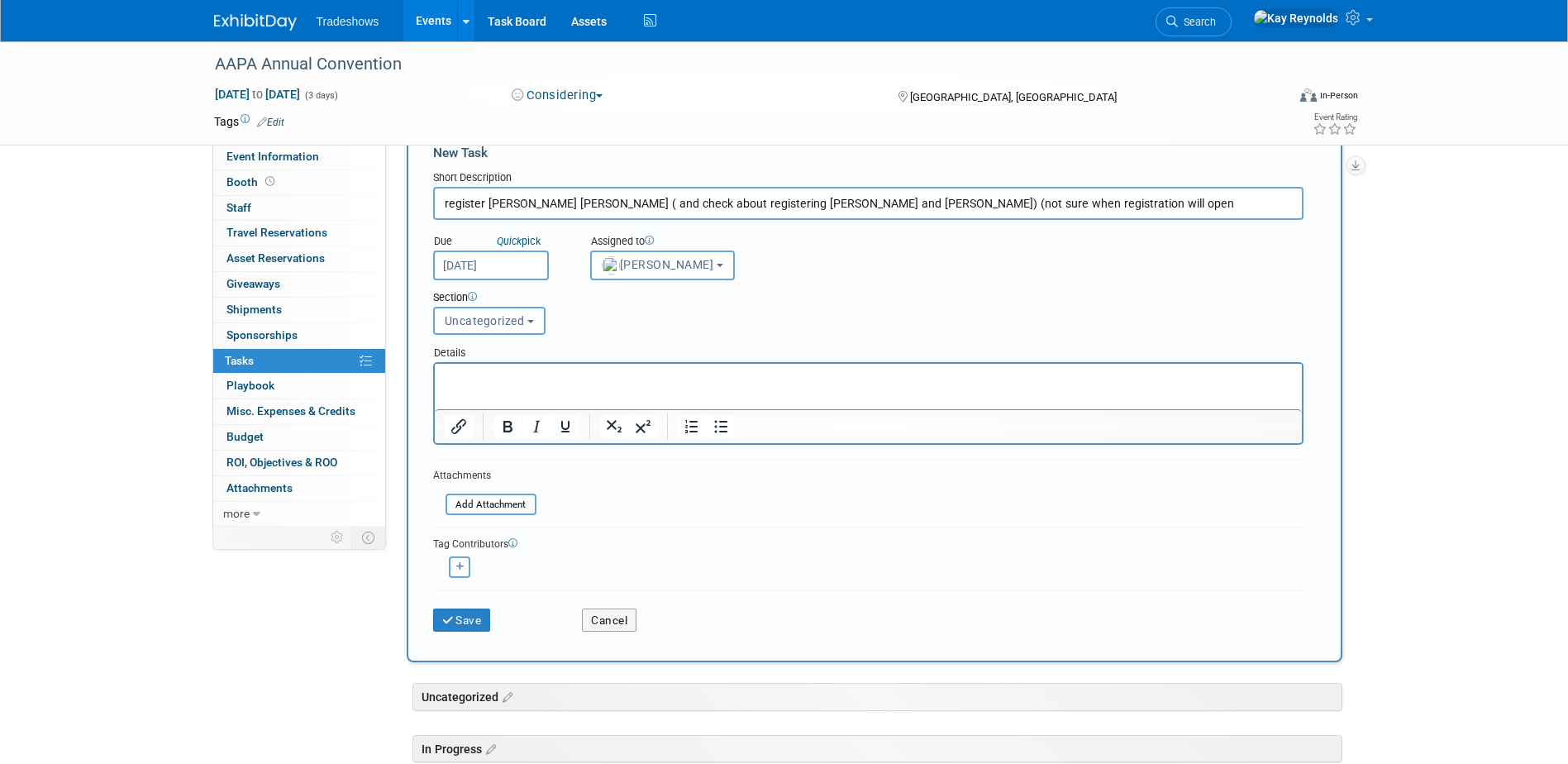
scroll to position [83, 0]
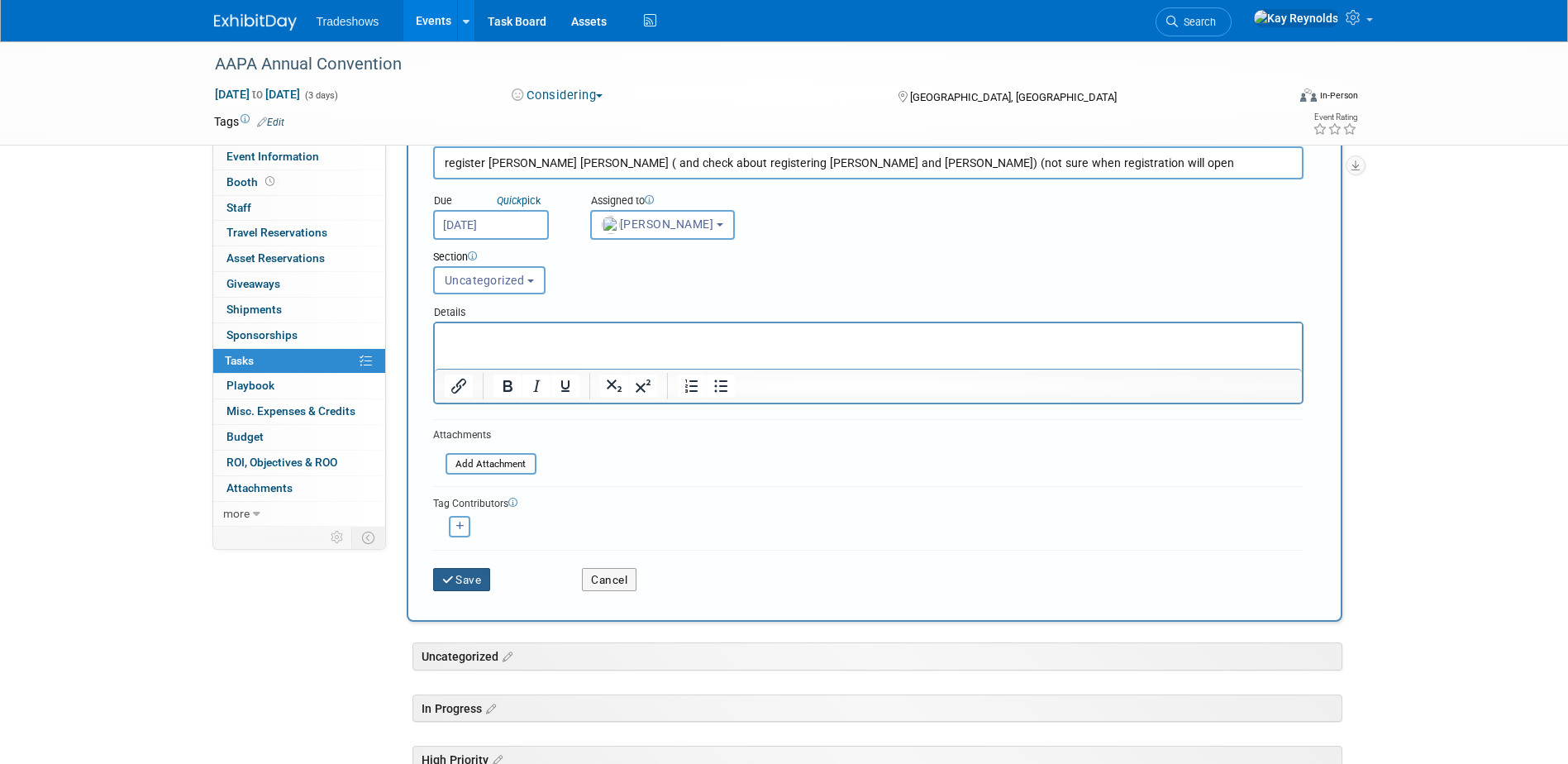
drag, startPoint x: 472, startPoint y: 572, endPoint x: 630, endPoint y: 485, distance: 180.4
click at [630, 485] on form "New Task Short Description register Hal Spencer Barry ( and check about registe…" at bounding box center [874, 353] width 883 height 499
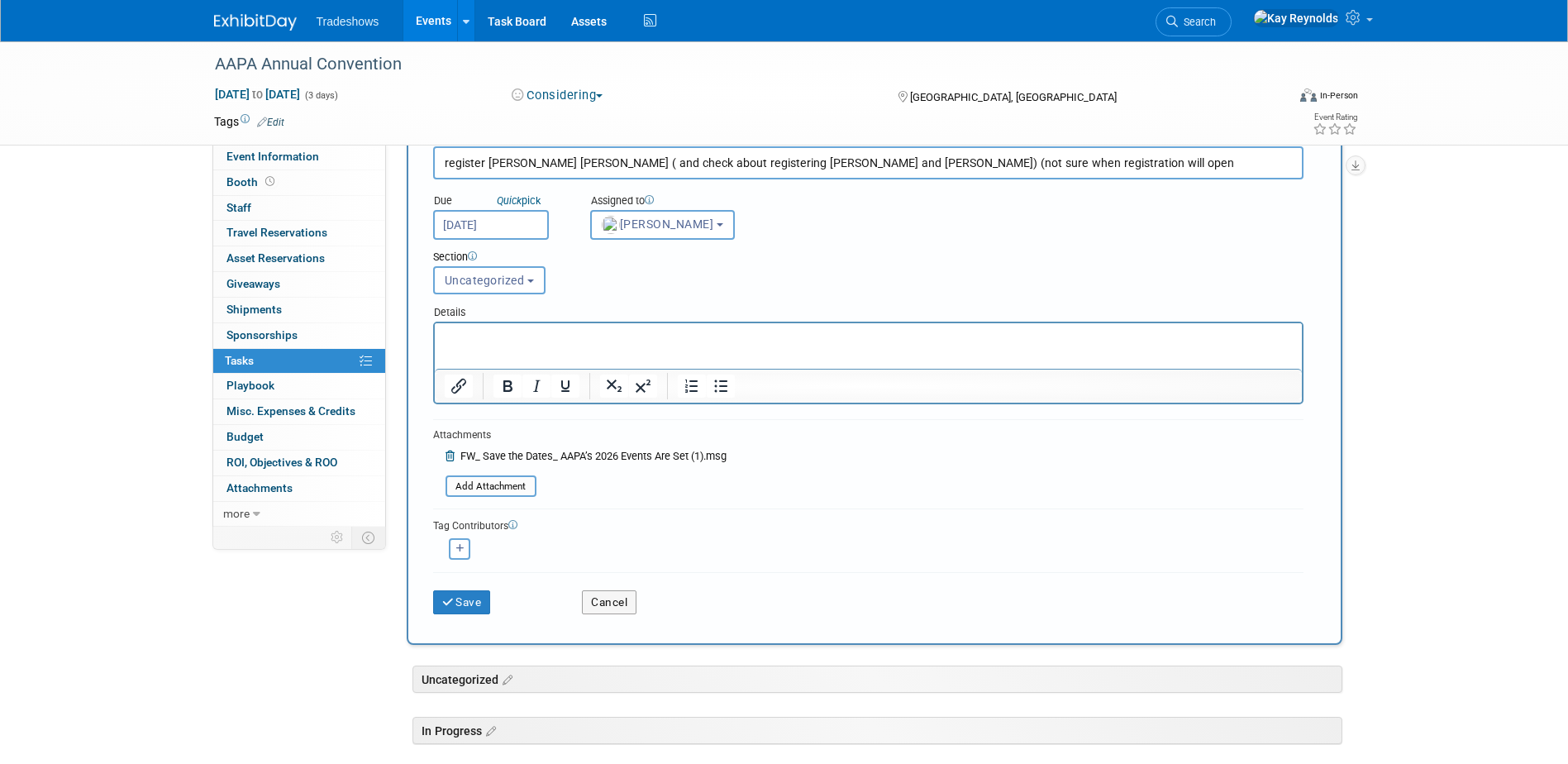
click at [448, 340] on p "Rich Text Area. Press ALT-0 for help." at bounding box center [867, 339] width 848 height 17
click at [469, 599] on button "Save" at bounding box center [461, 602] width 58 height 24
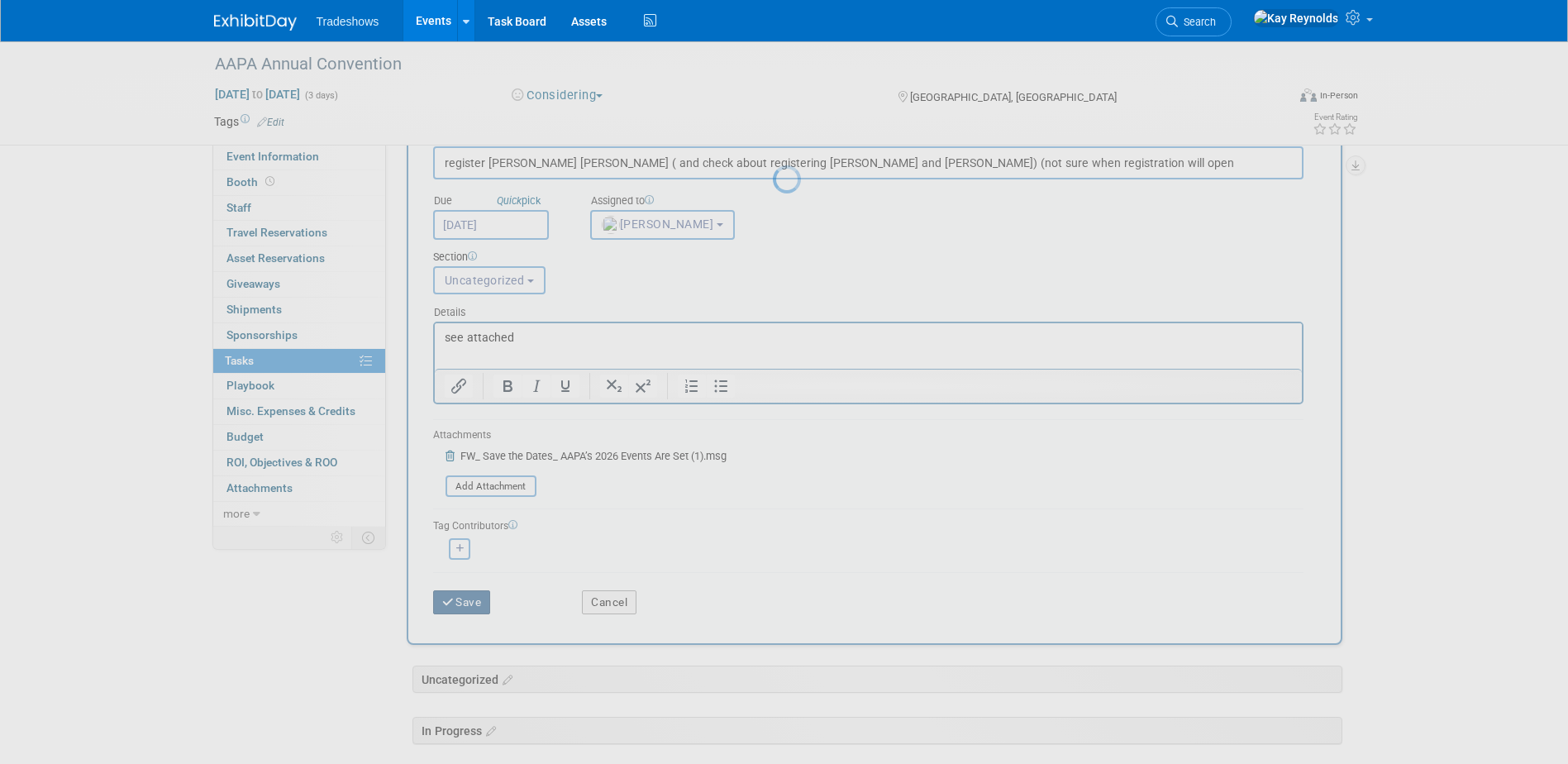
scroll to position [0, 0]
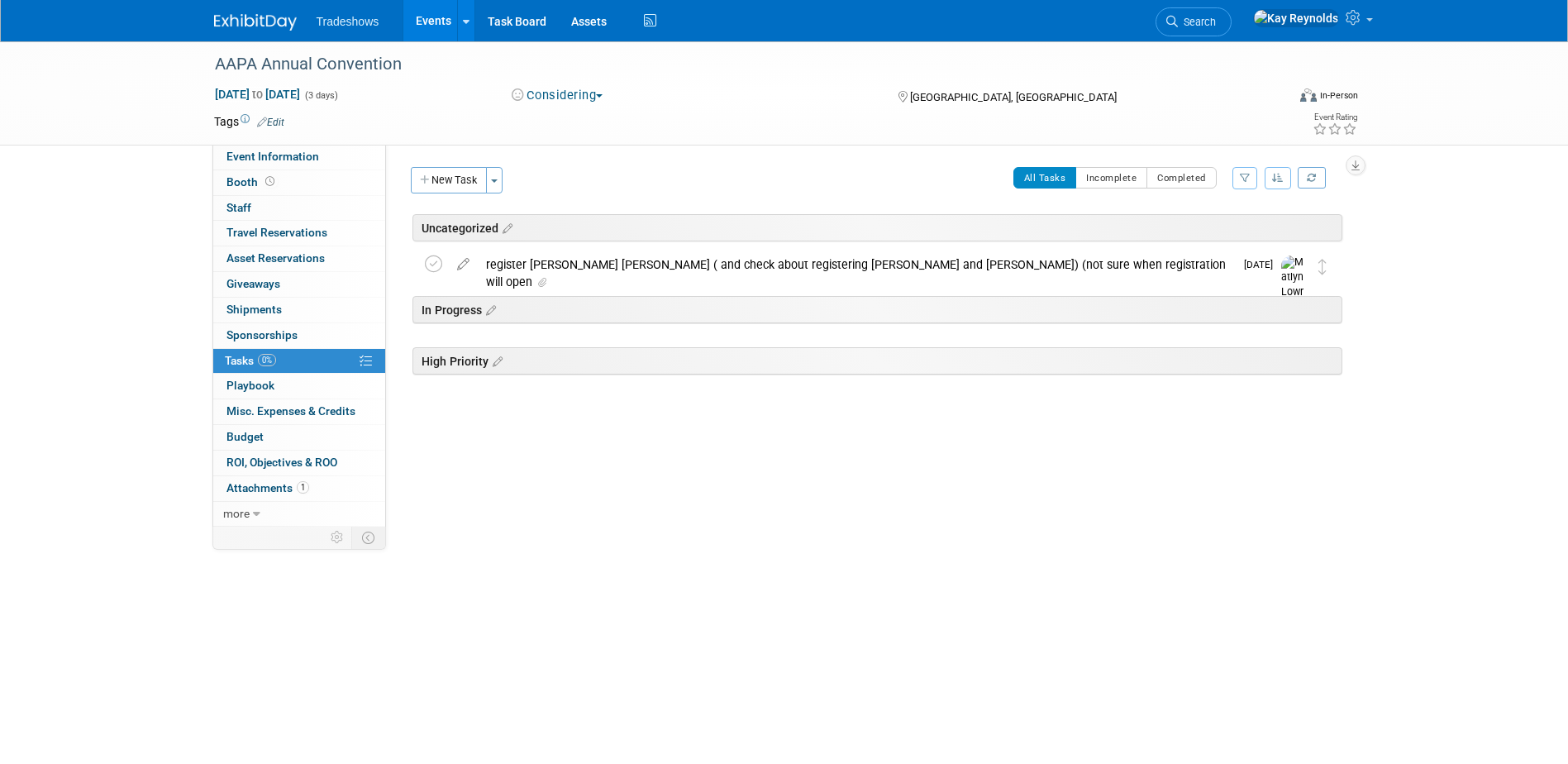
click at [590, 266] on div "register [PERSON_NAME] [PERSON_NAME] ( and check about registering [PERSON_NAME…" at bounding box center [856, 274] width 756 height 45
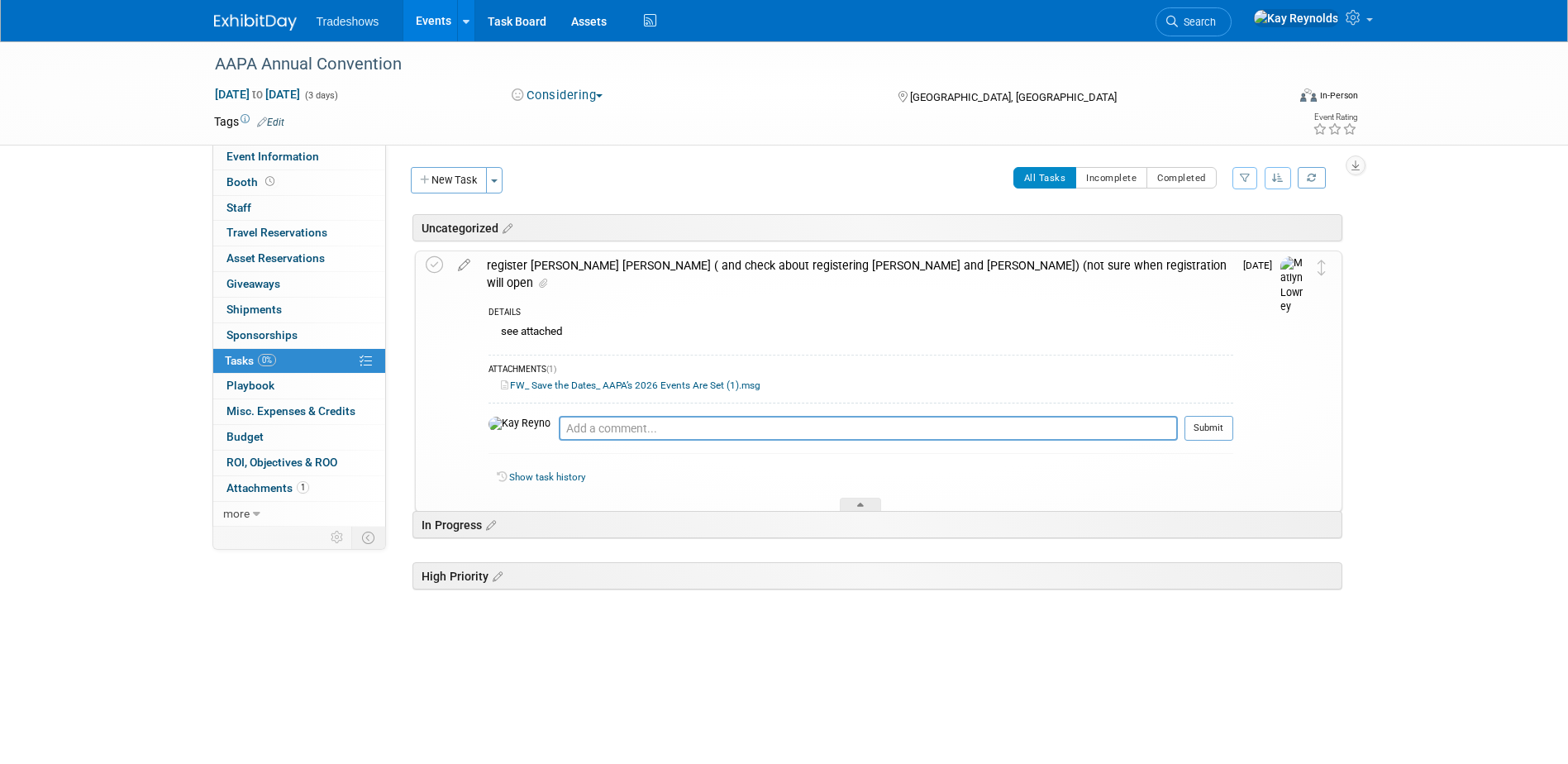
click at [602, 266] on div "register [PERSON_NAME] [PERSON_NAME] ( and check about registering [PERSON_NAME…" at bounding box center [856, 274] width 754 height 45
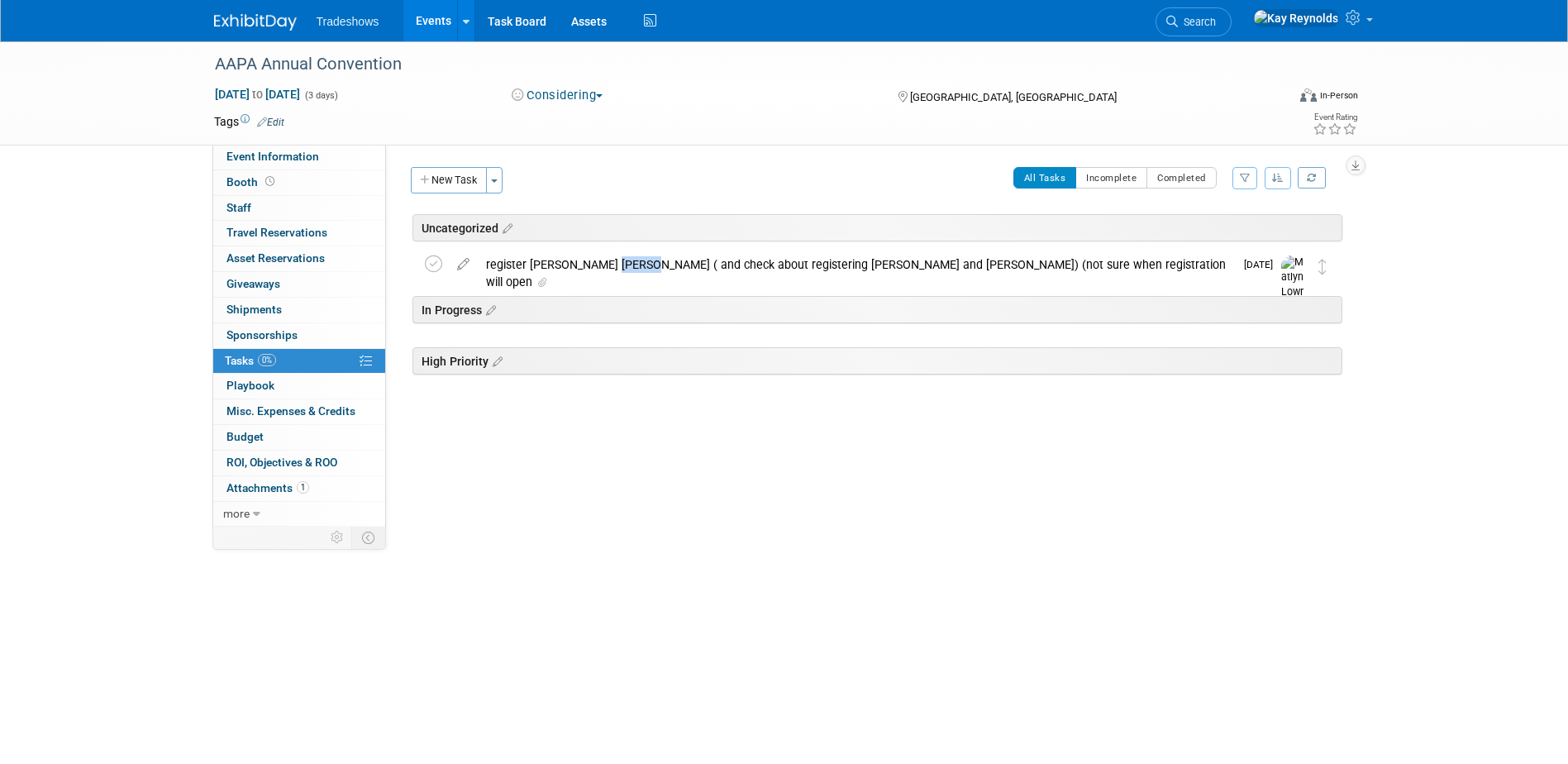
click at [602, 266] on div "register [PERSON_NAME] [PERSON_NAME] ( and check about registering [PERSON_NAME…" at bounding box center [856, 274] width 756 height 45
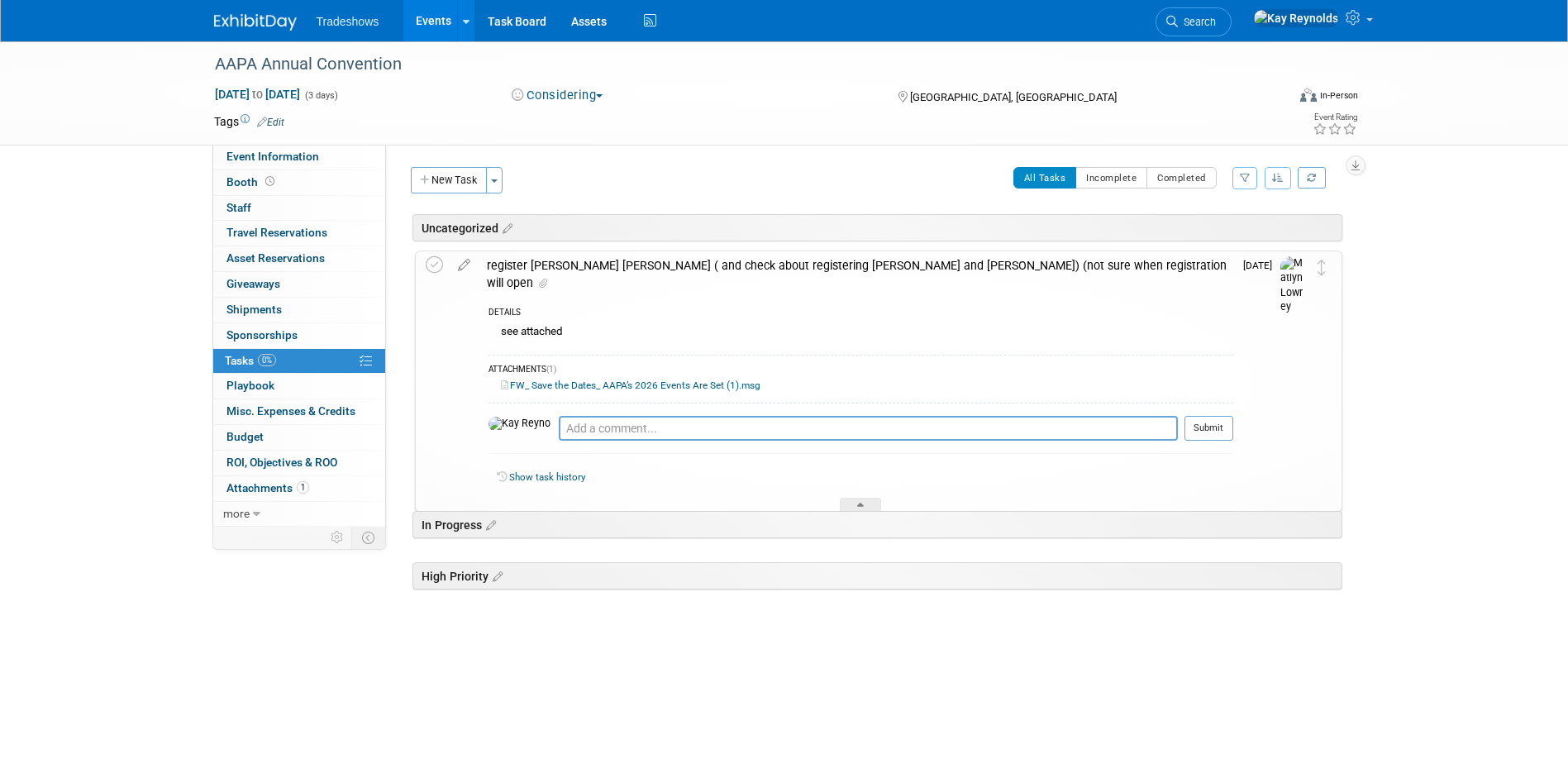
click at [574, 262] on div "register [PERSON_NAME] [PERSON_NAME] ( and check about registering [PERSON_NAME…" at bounding box center [856, 274] width 754 height 45
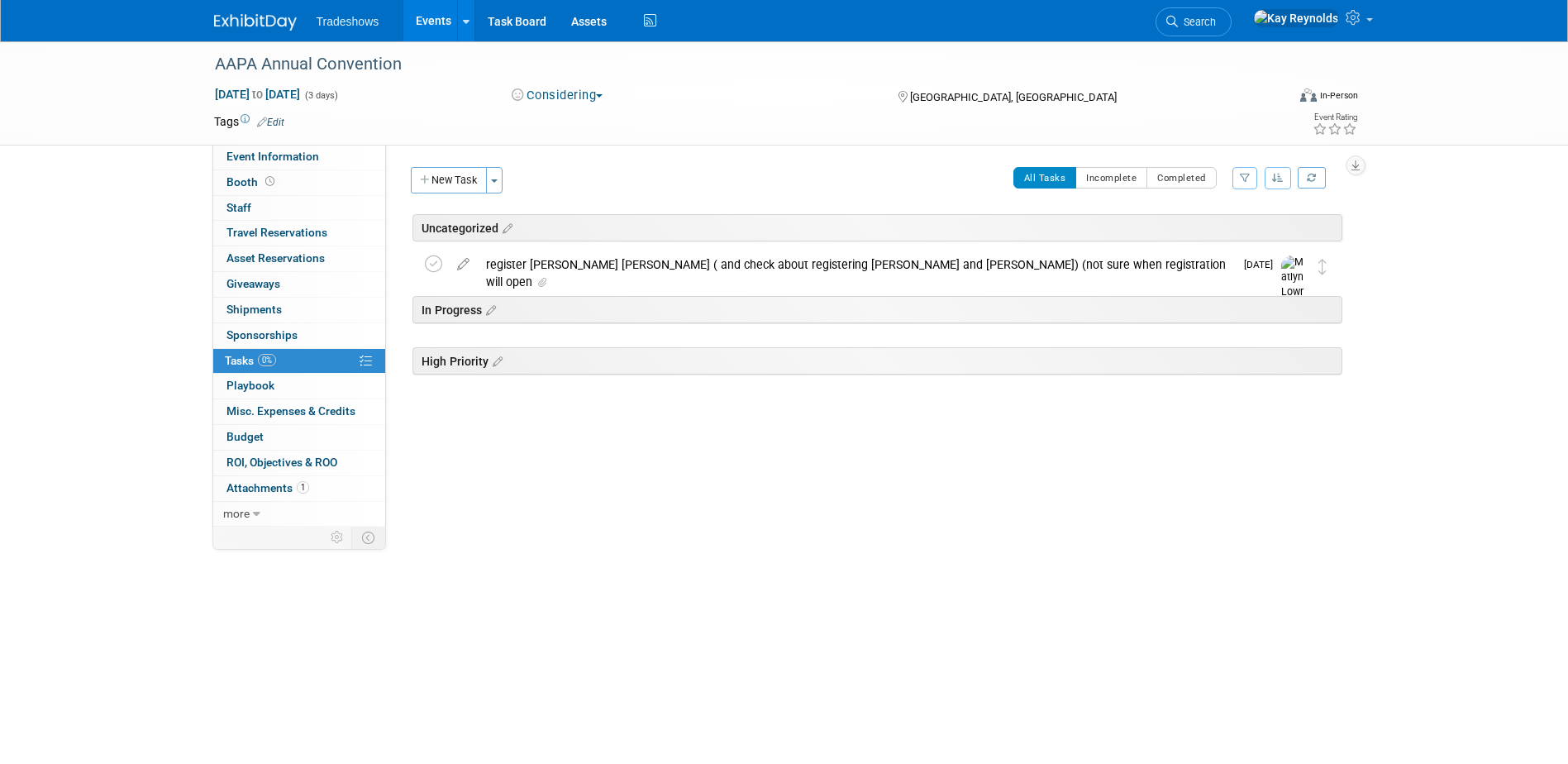
click at [596, 262] on div "register [PERSON_NAME] [PERSON_NAME] ( and check about registering [PERSON_NAME…" at bounding box center [856, 274] width 756 height 45
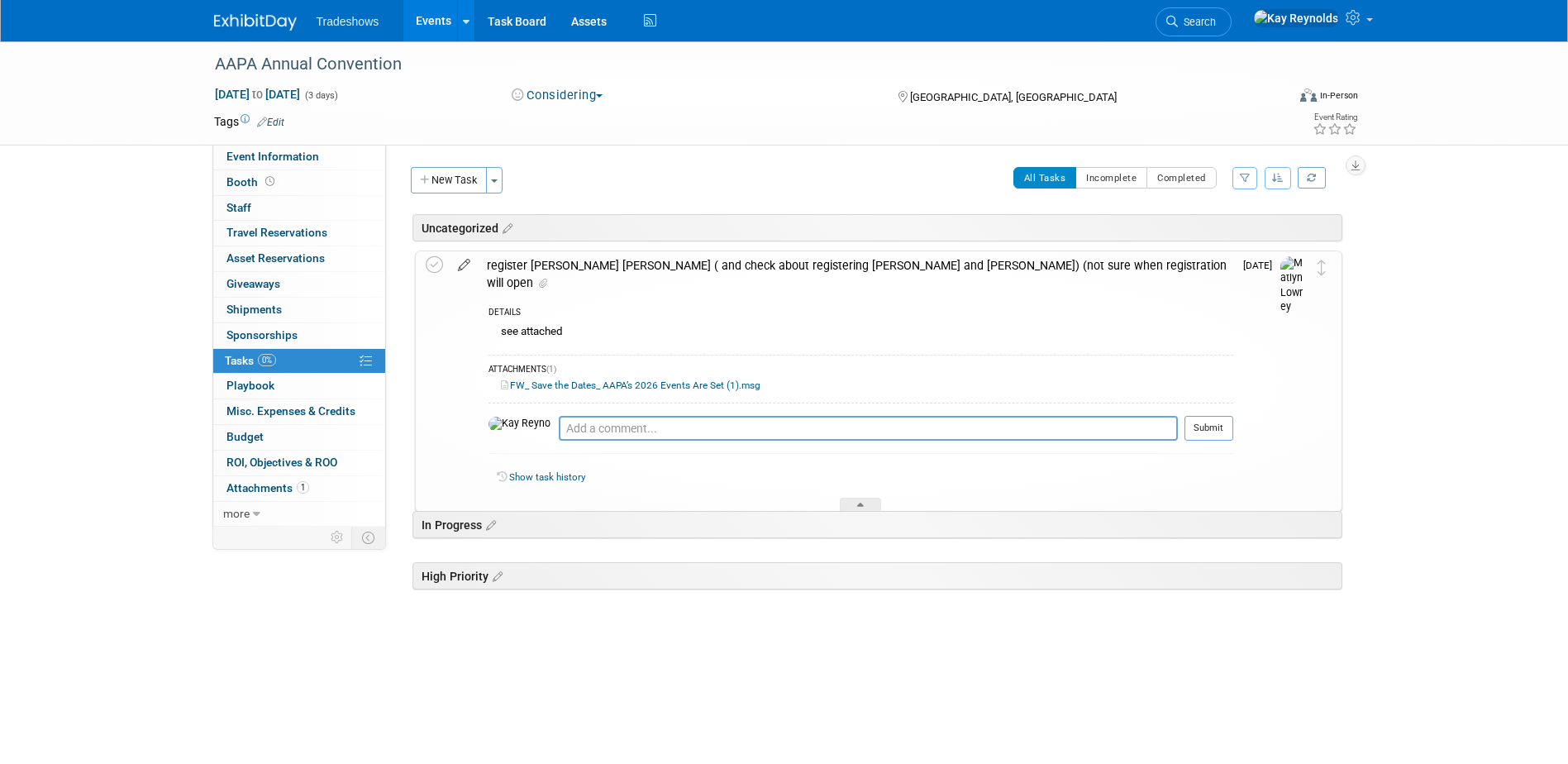
click at [470, 264] on icon at bounding box center [464, 261] width 29 height 21
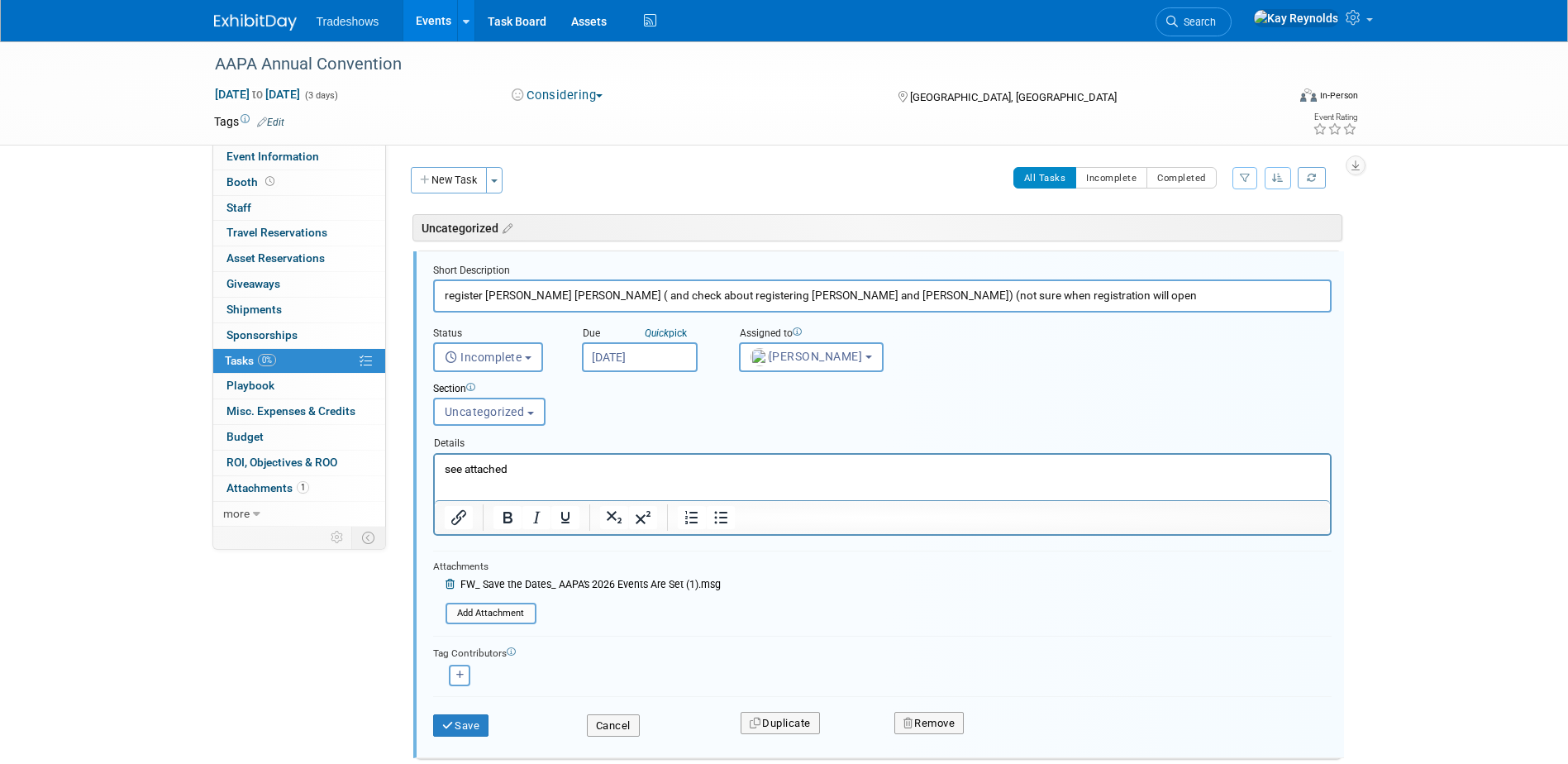
scroll to position [9, 0]
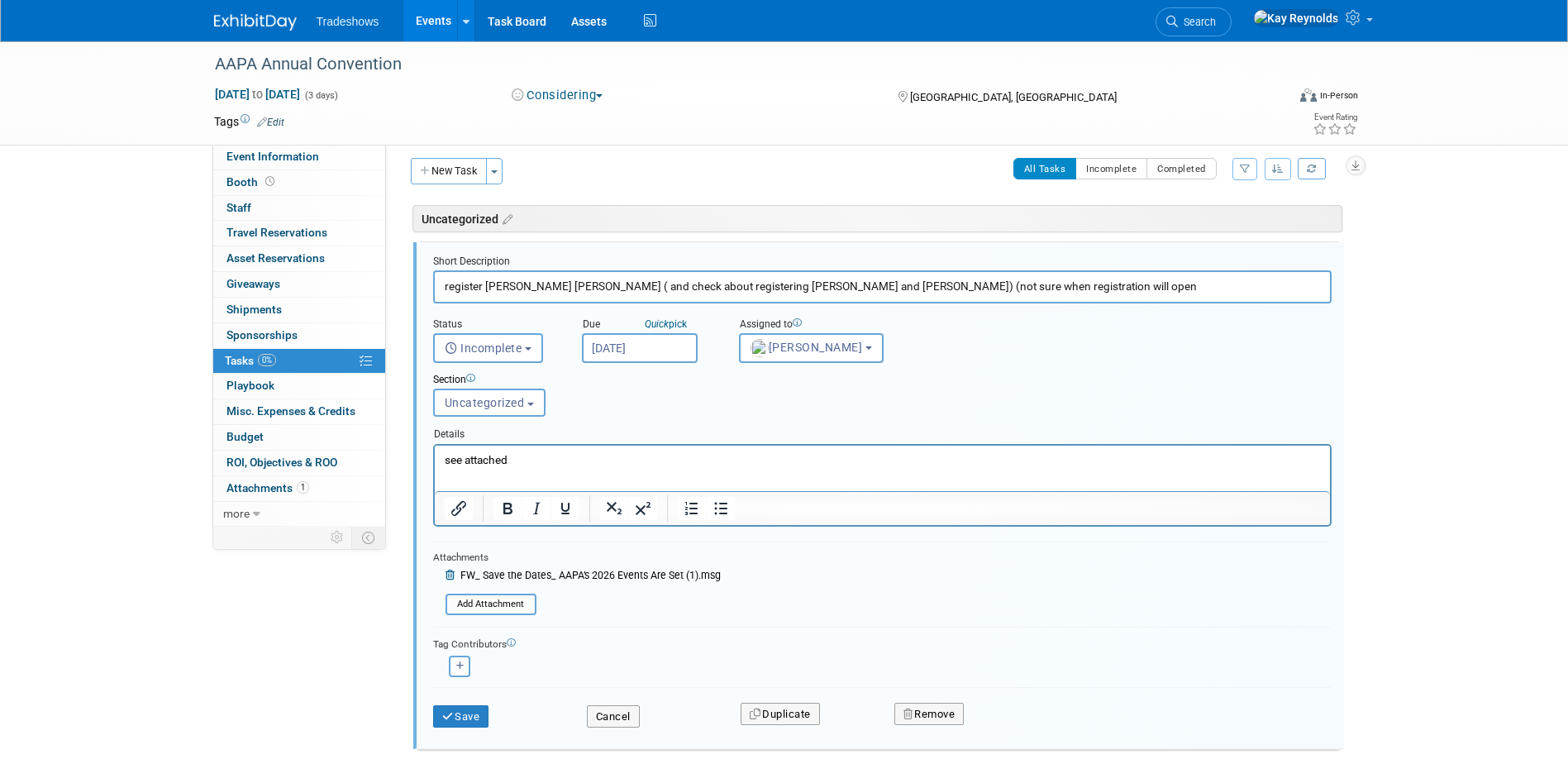
click at [499, 287] on input "register [PERSON_NAME] [PERSON_NAME] ( and check about registering [PERSON_NAME…" at bounding box center [882, 287] width 899 height 32
click at [546, 287] on input "register [PERSON_NAME] [PERSON_NAME] ( and check about registering [PERSON_NAME…" at bounding box center [882, 287] width 899 height 32
type input "register Hal Spencer Barry ( and check about registering Ben and Robert) (not s…"
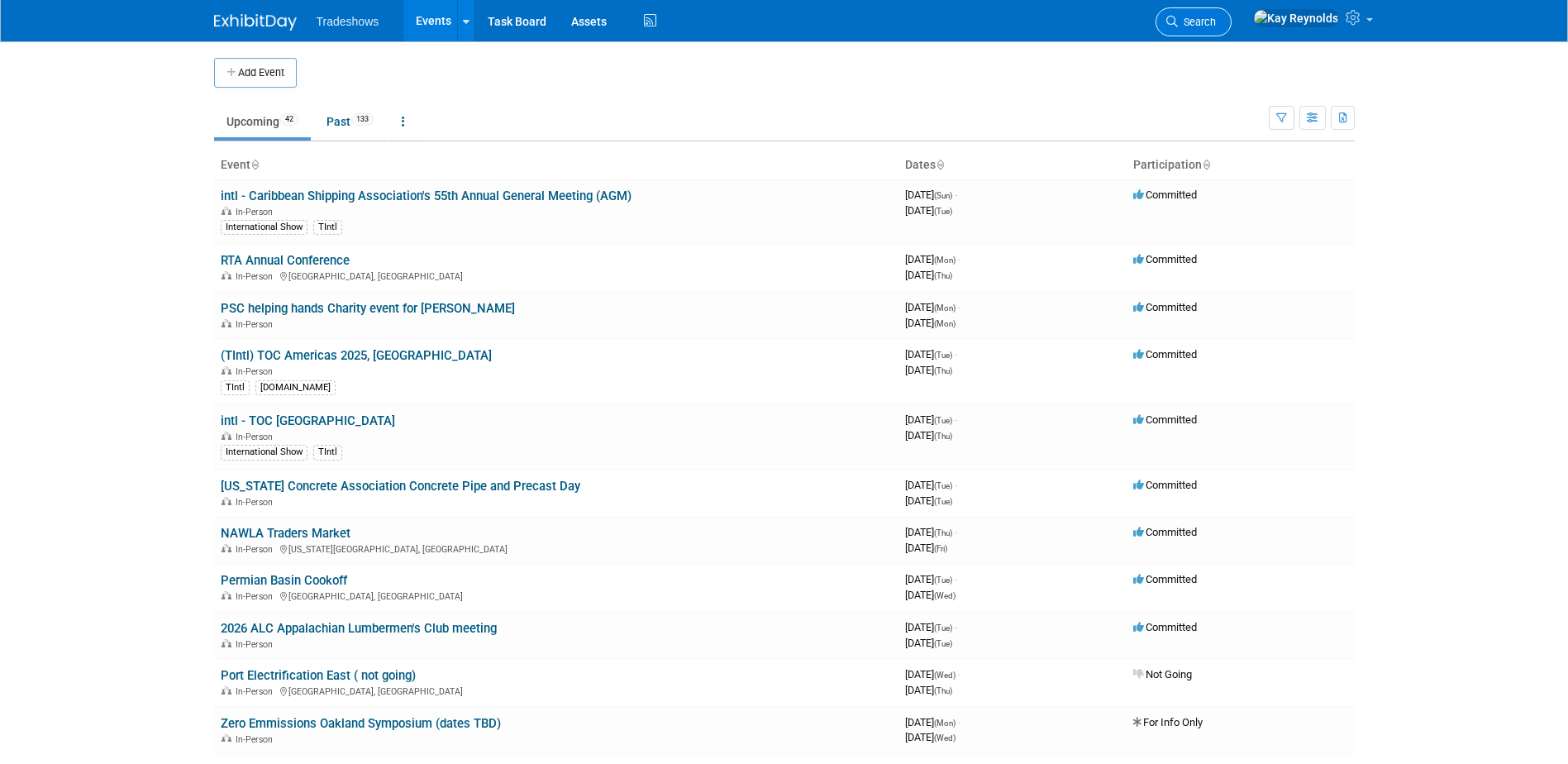
click at [1216, 21] on span "Search" at bounding box center [1197, 22] width 38 height 12
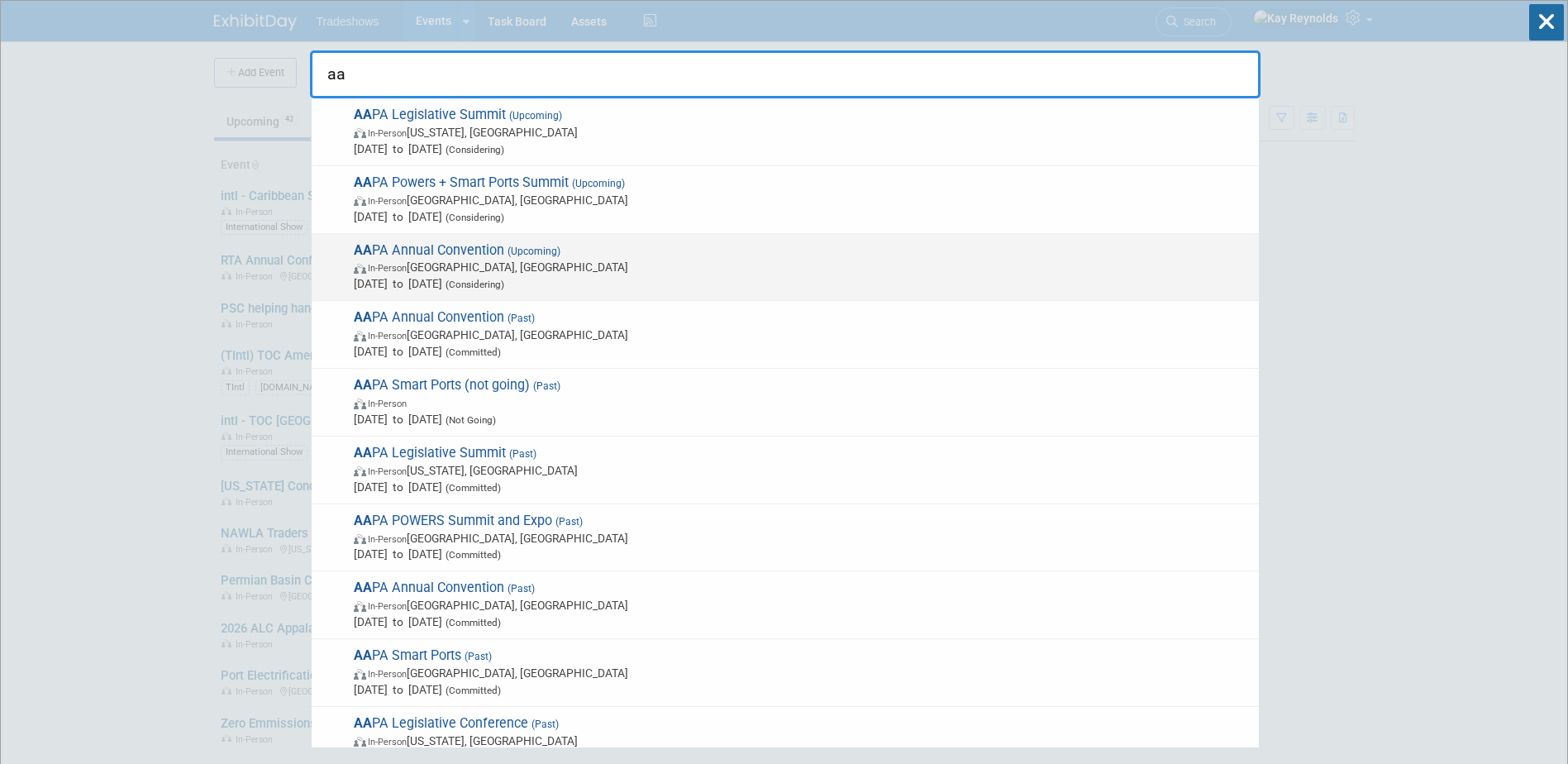
type input "aa"
click at [421, 265] on span "In-Person [GEOGRAPHIC_DATA], [GEOGRAPHIC_DATA]" at bounding box center [801, 267] width 897 height 17
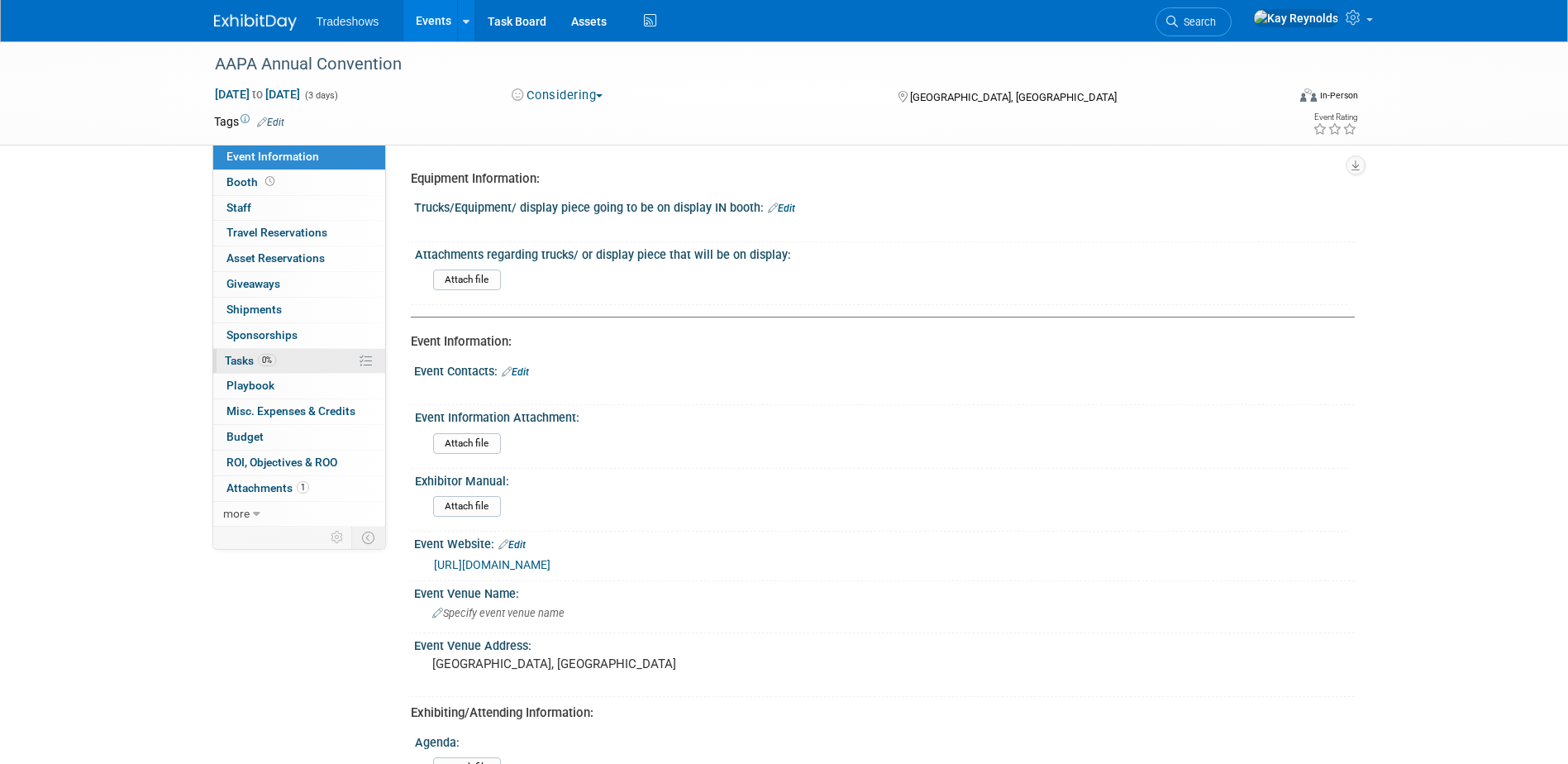
click at [316, 358] on link "0% Tasks 0%" at bounding box center [299, 361] width 172 height 25
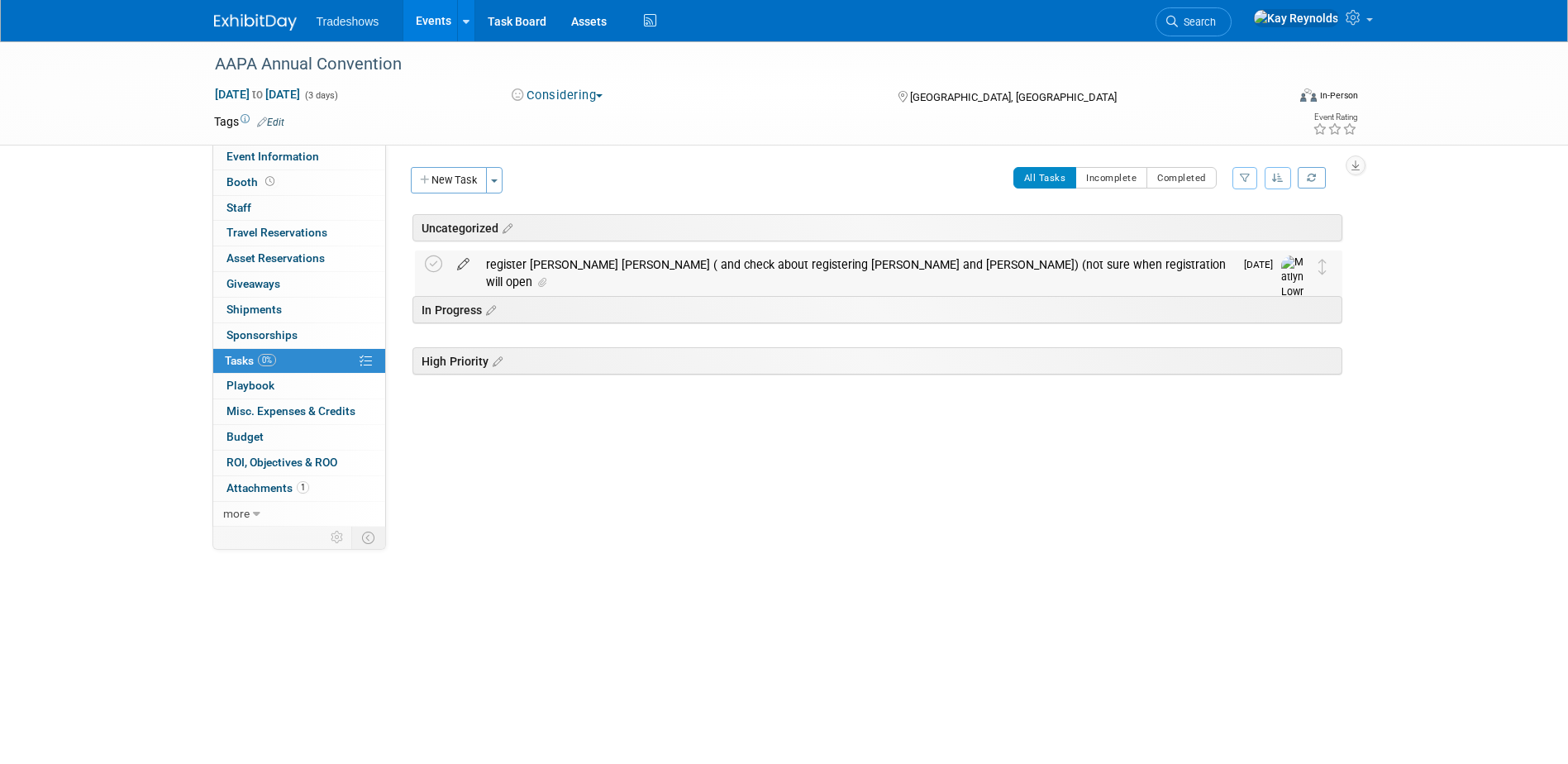
click at [464, 266] on icon at bounding box center [463, 261] width 29 height 21
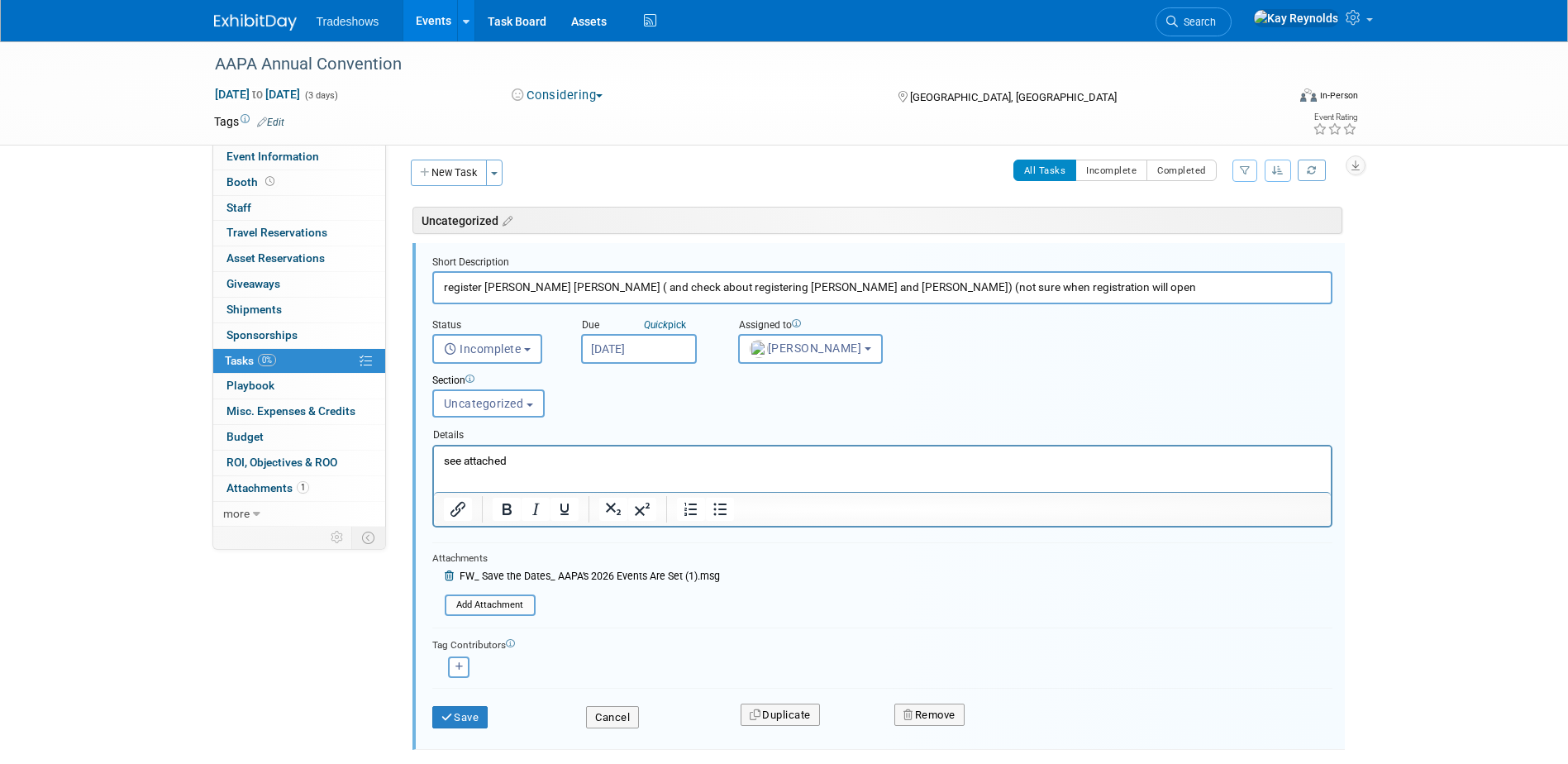
scroll to position [8, 0]
click at [455, 661] on icon "button" at bounding box center [459, 666] width 8 height 9
select select
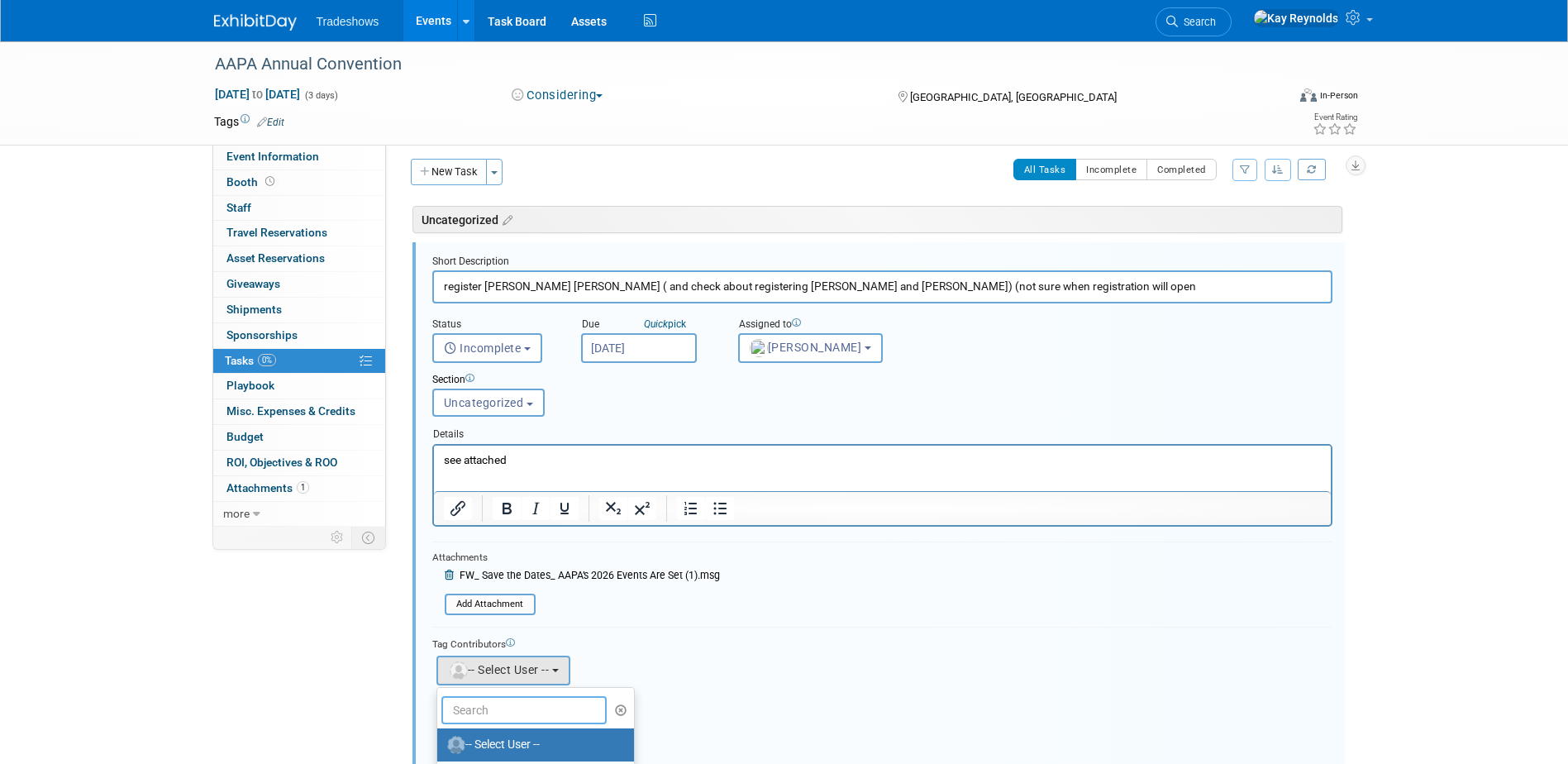
click at [503, 706] on input "text" at bounding box center [523, 710] width 165 height 28
type input "K"
type input "J"
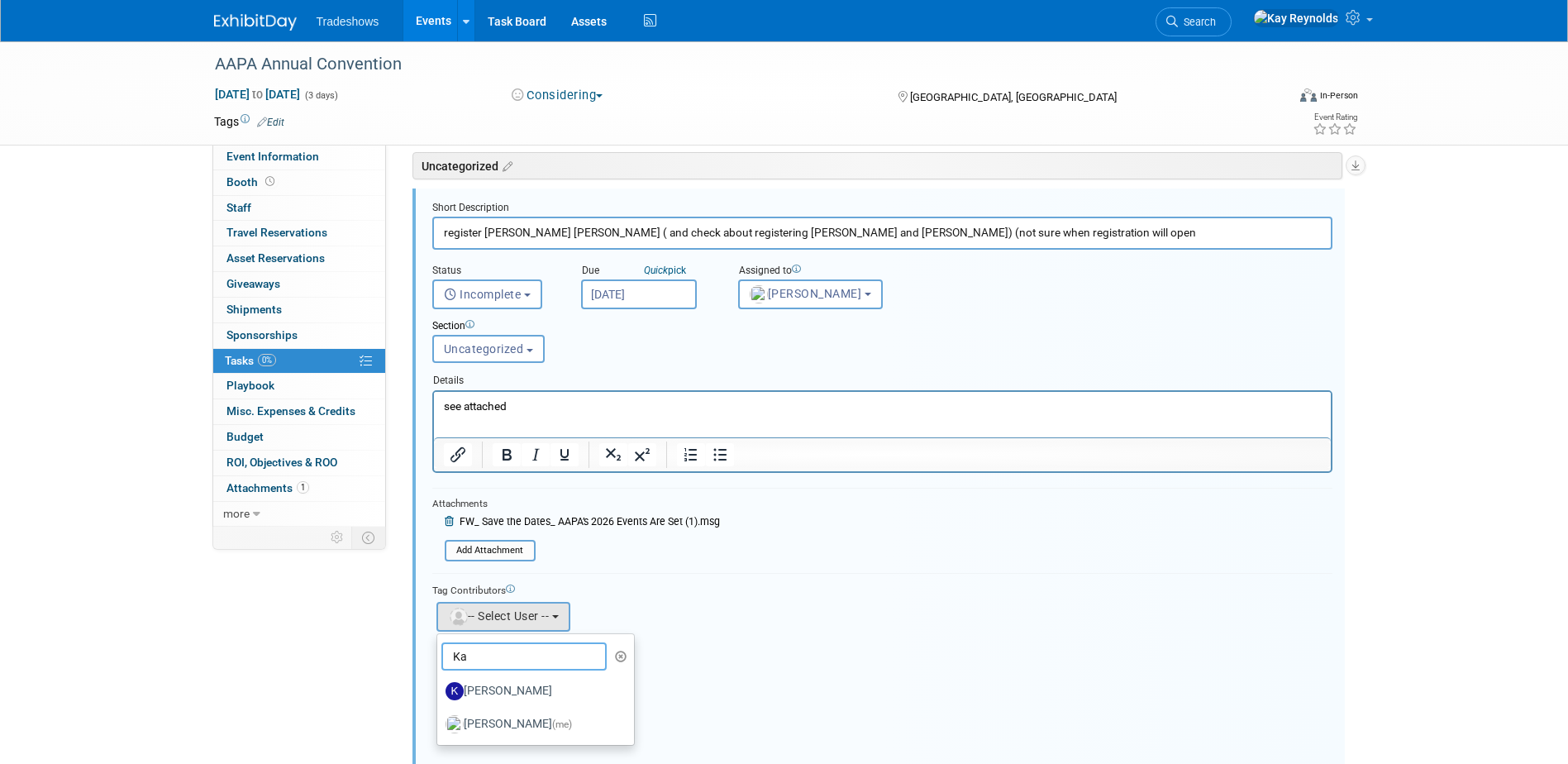
scroll to position [91, 0]
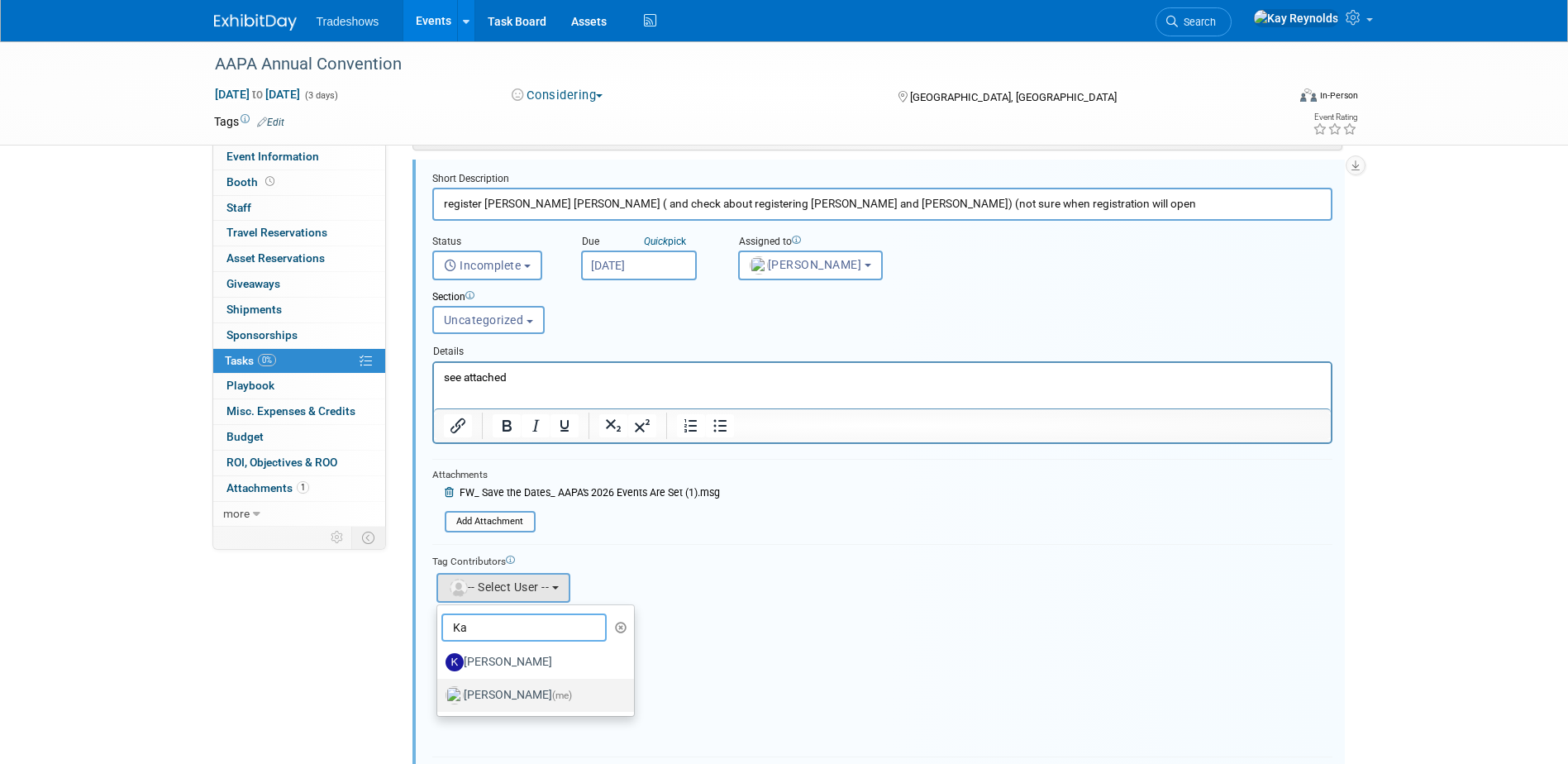
type input "Ka"
click at [508, 690] on label "[PERSON_NAME] (me)" at bounding box center [532, 695] width 173 height 26
click at [439, 690] on input "[PERSON_NAME] (me)" at bounding box center [434, 692] width 10 height 10
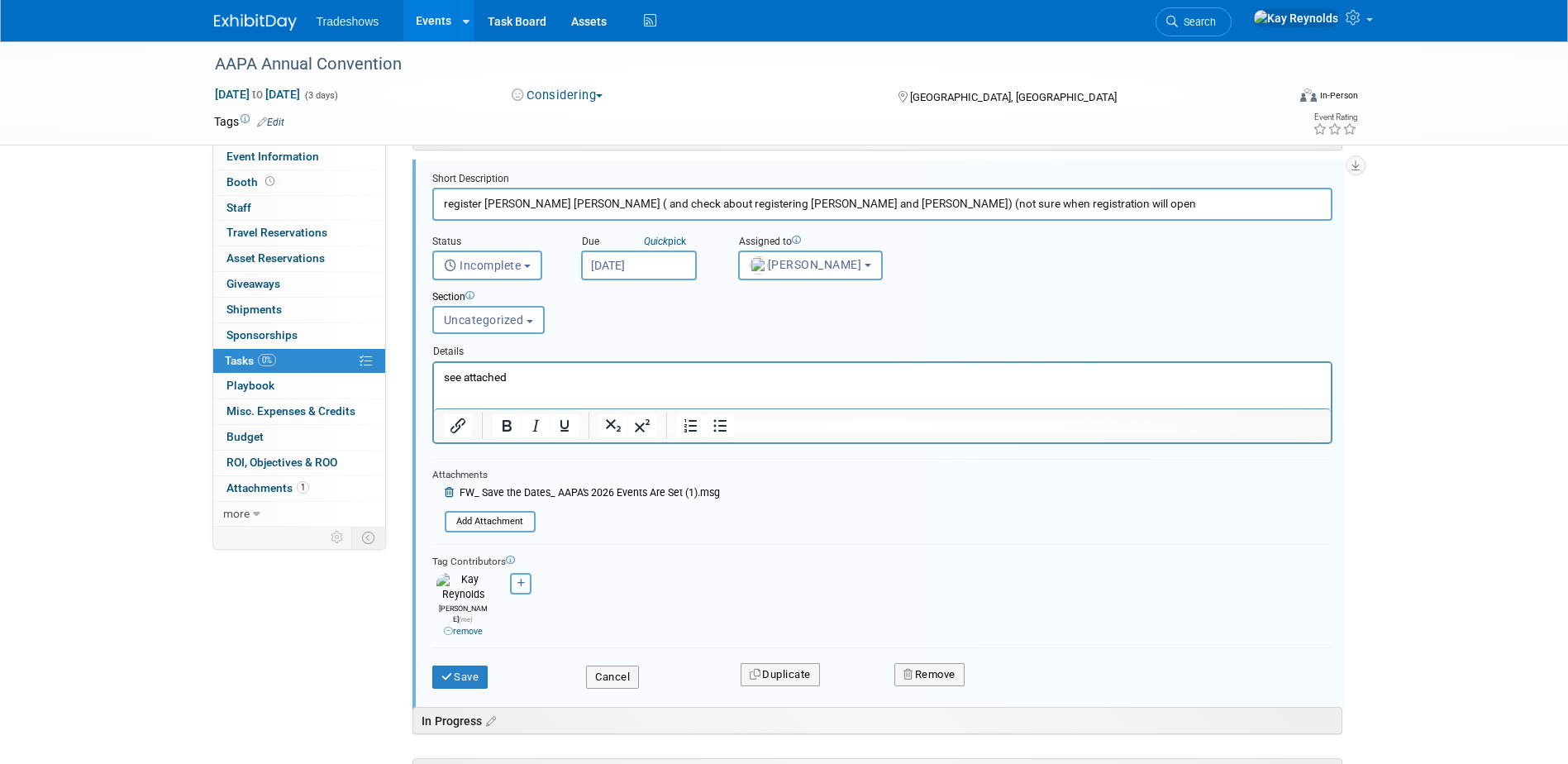
click at [520, 575] on button "button" at bounding box center [520, 584] width 22 height 22
select select
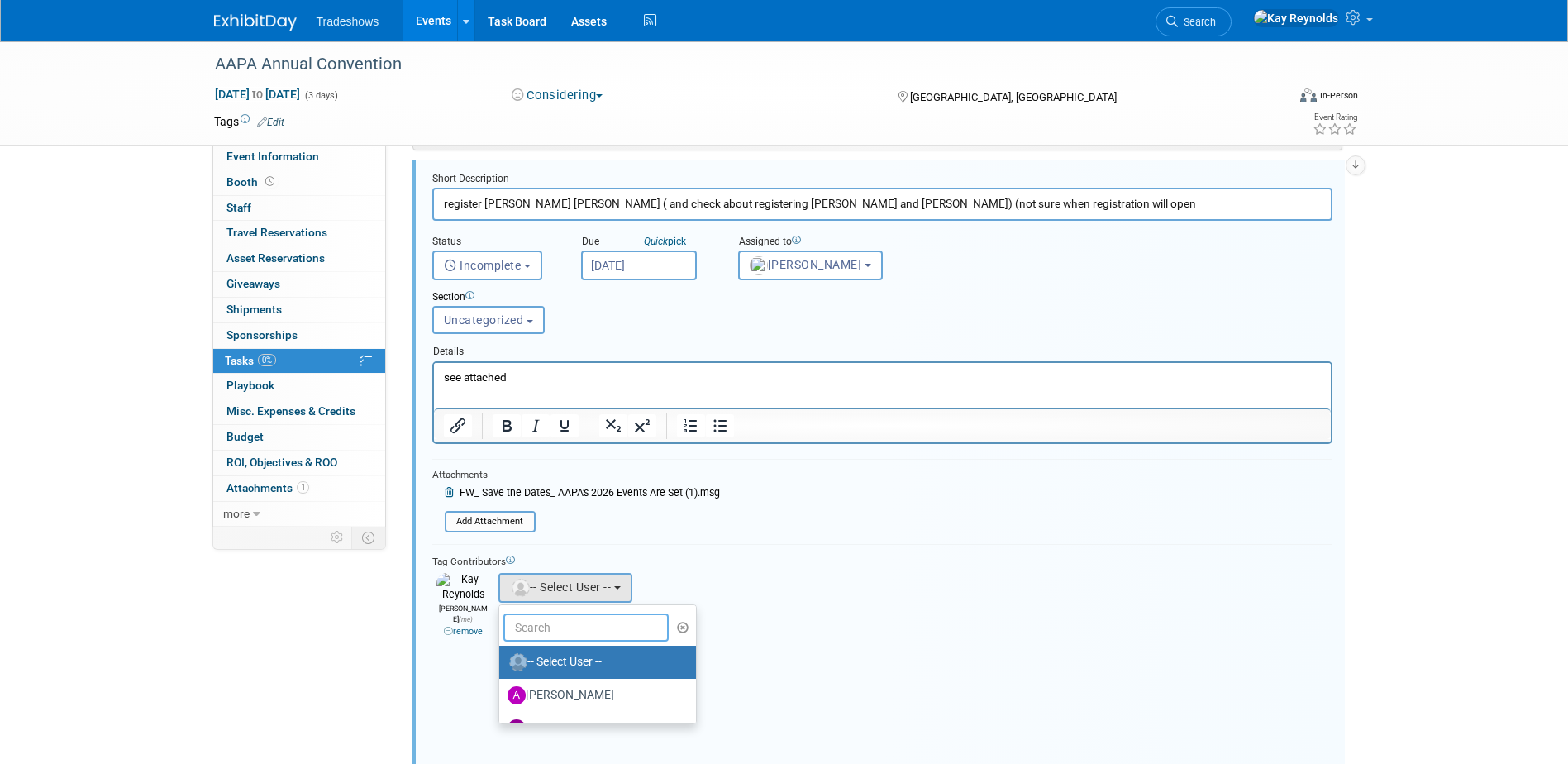
click at [528, 626] on input "text" at bounding box center [586, 627] width 165 height 28
click at [368, 613] on div "Event Information Event Info Booth Booth 0 Staff 0 Staff 0 Travel Reservations …" at bounding box center [784, 470] width 1165 height 1039
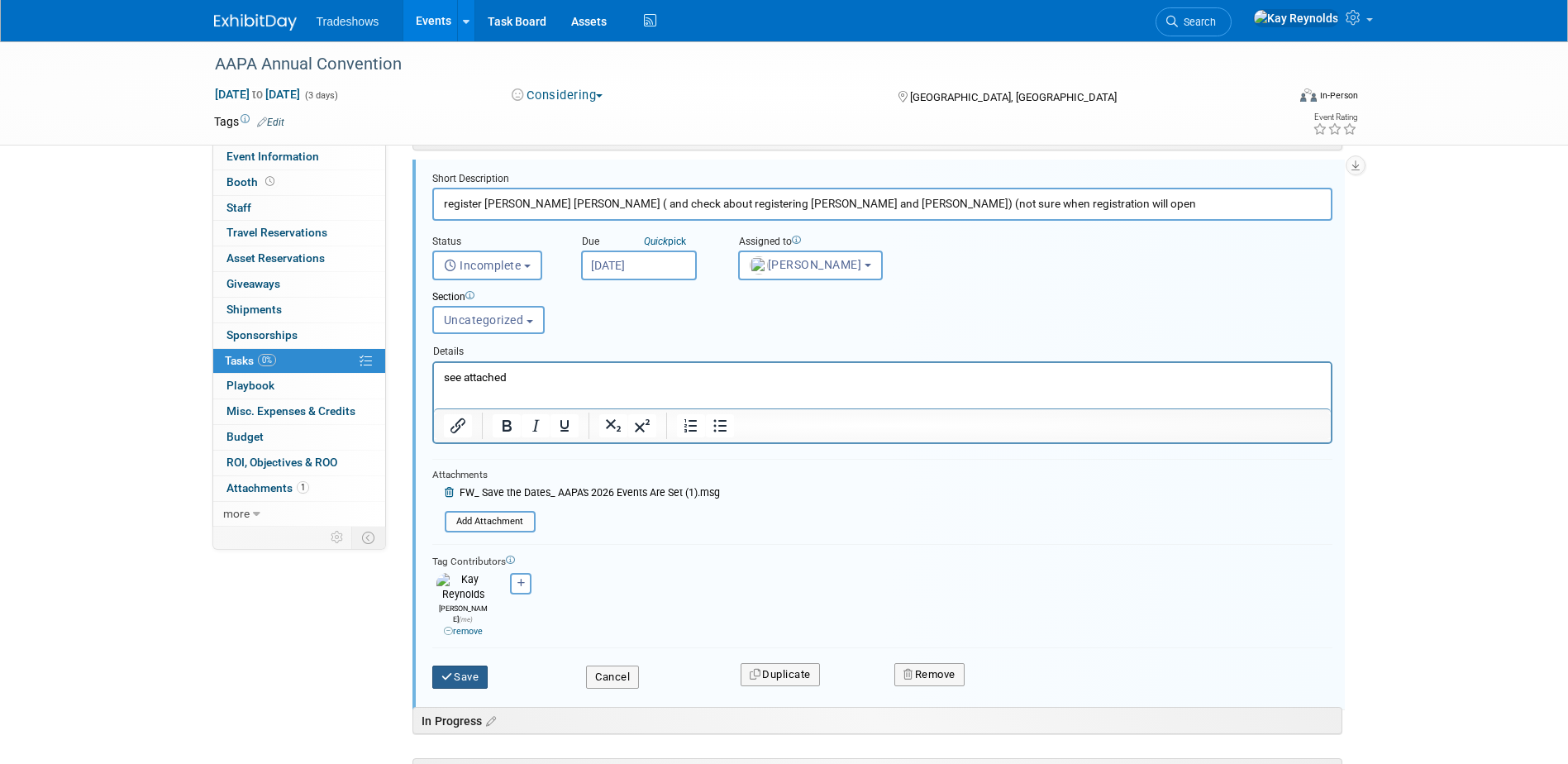
click at [462, 666] on button "Save" at bounding box center [460, 677] width 57 height 24
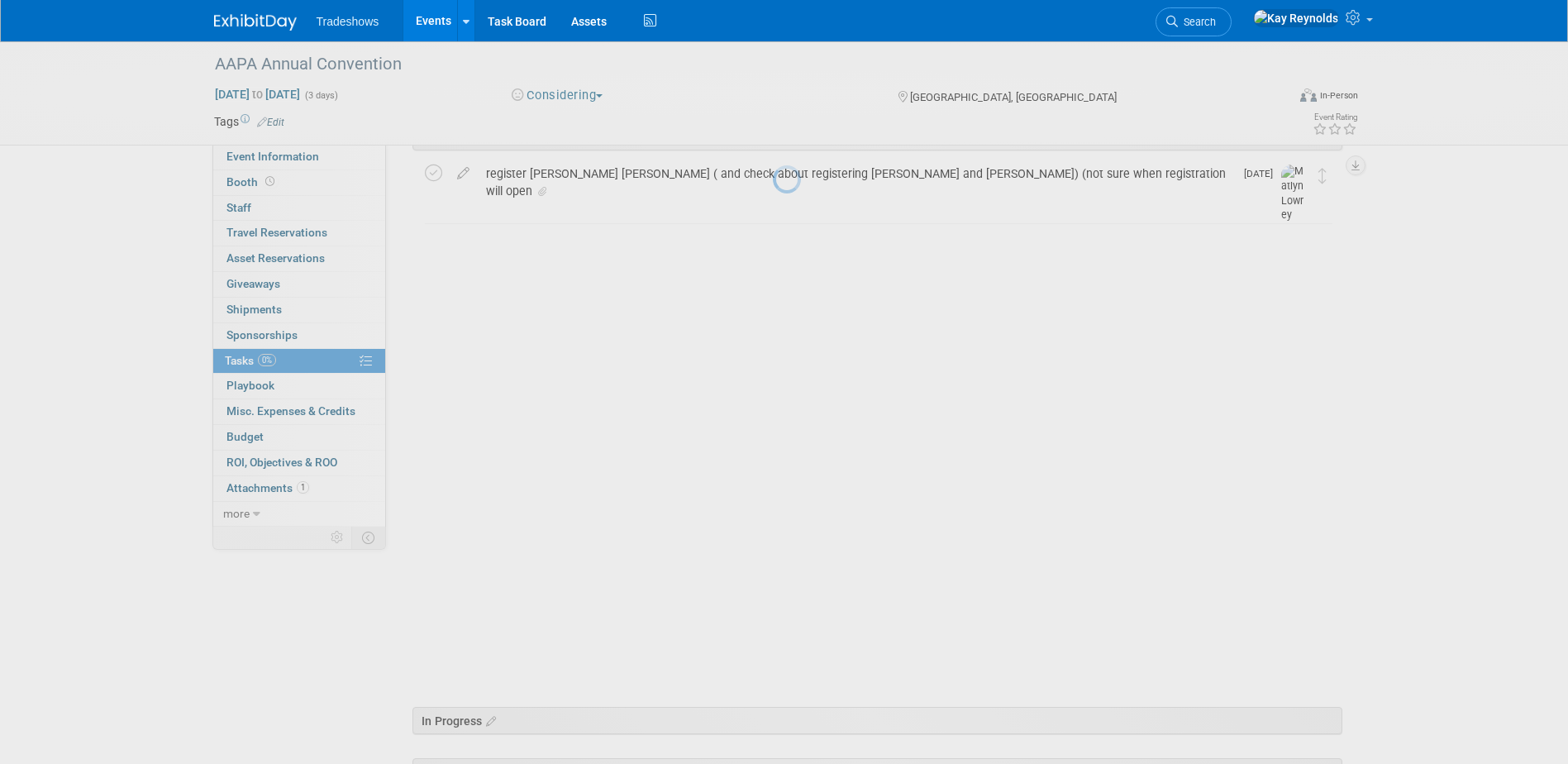
scroll to position [0, 0]
